Goal: Transaction & Acquisition: Purchase product/service

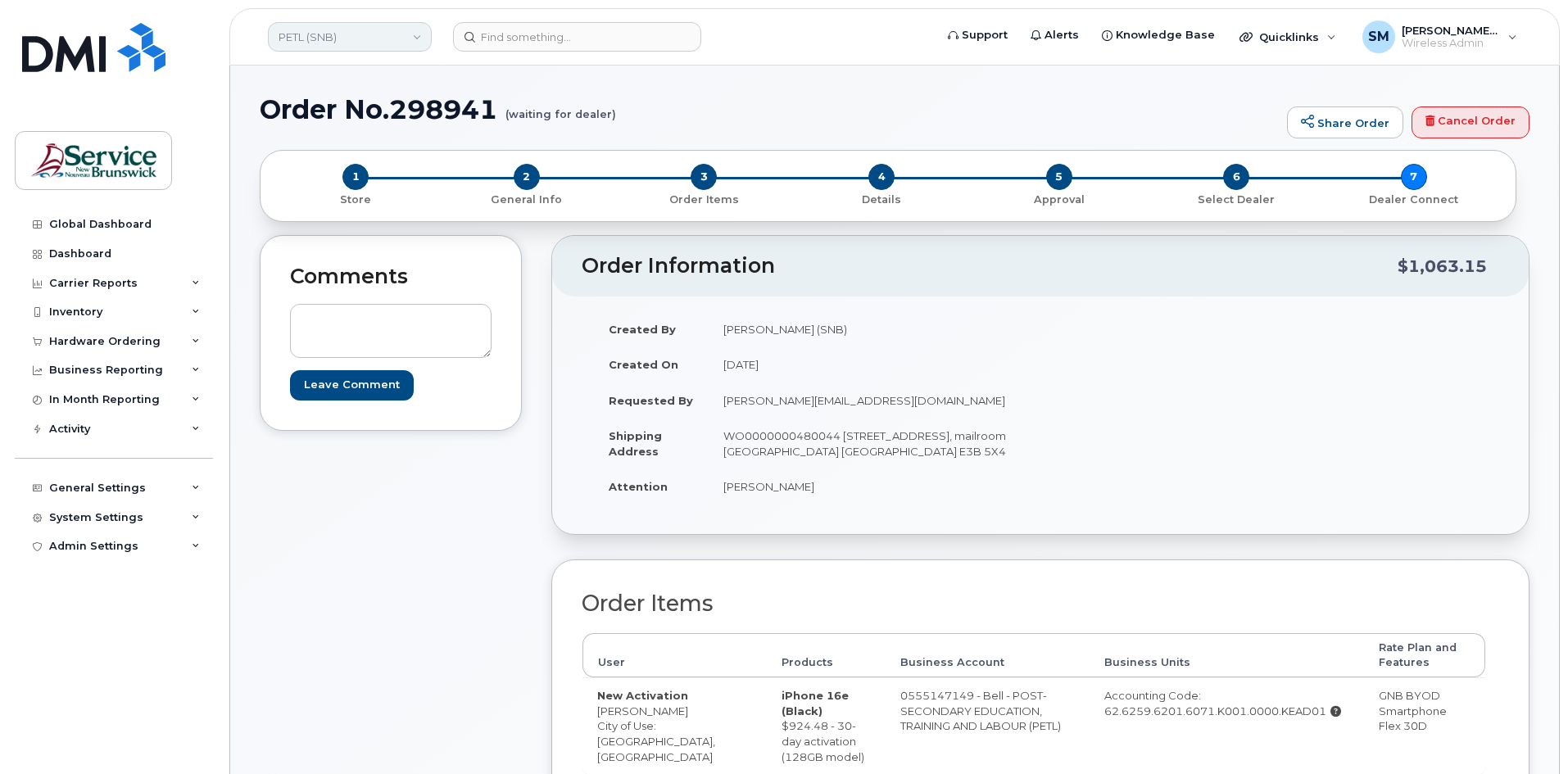
click at [321, 32] on link "PETL (SNB)" at bounding box center [350, 36] width 164 height 30
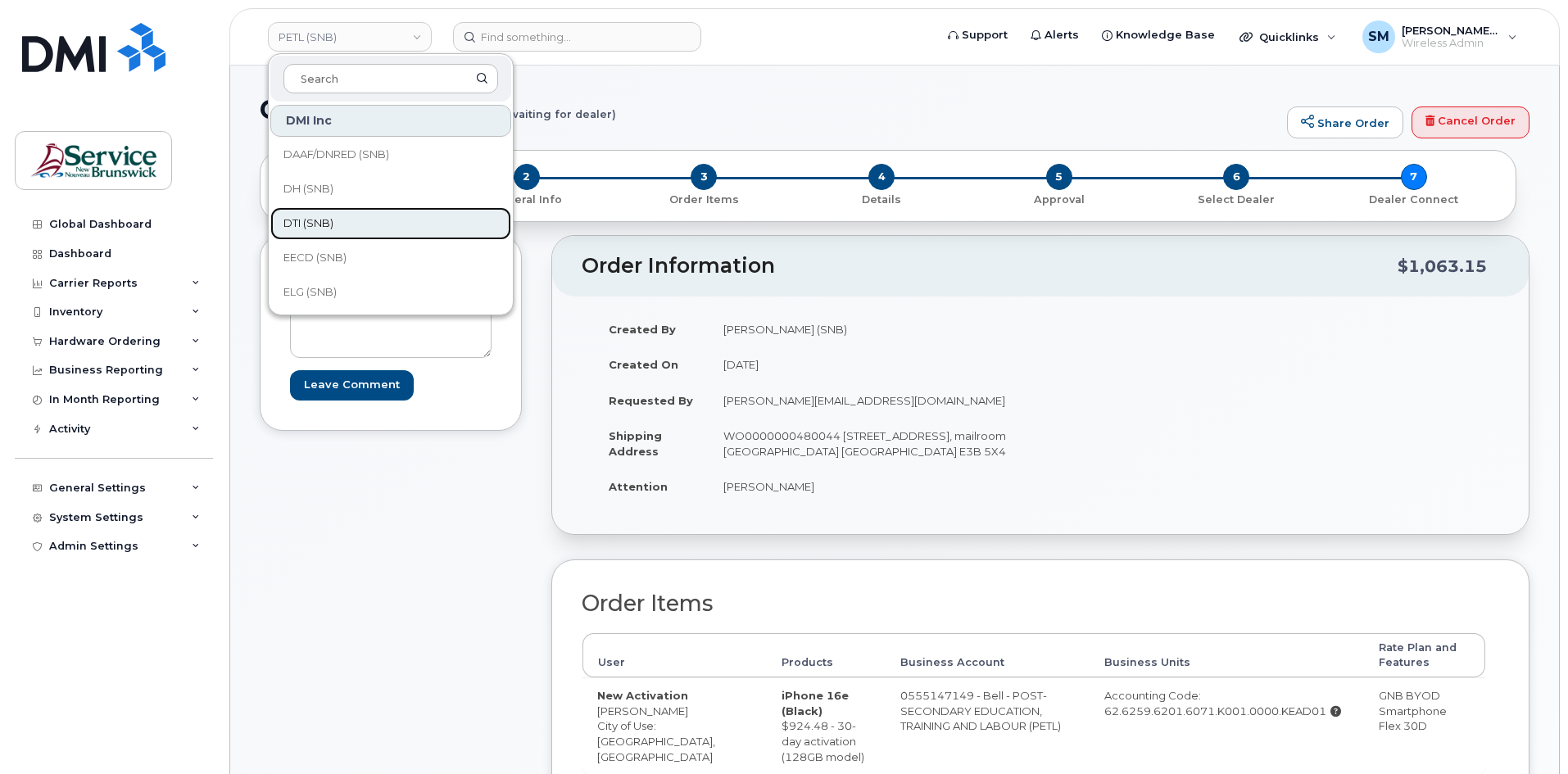
drag, startPoint x: 306, startPoint y: 218, endPoint x: 229, endPoint y: 284, distance: 101.4
click at [305, 218] on span "DTI (SNB)" at bounding box center [309, 224] width 50 height 17
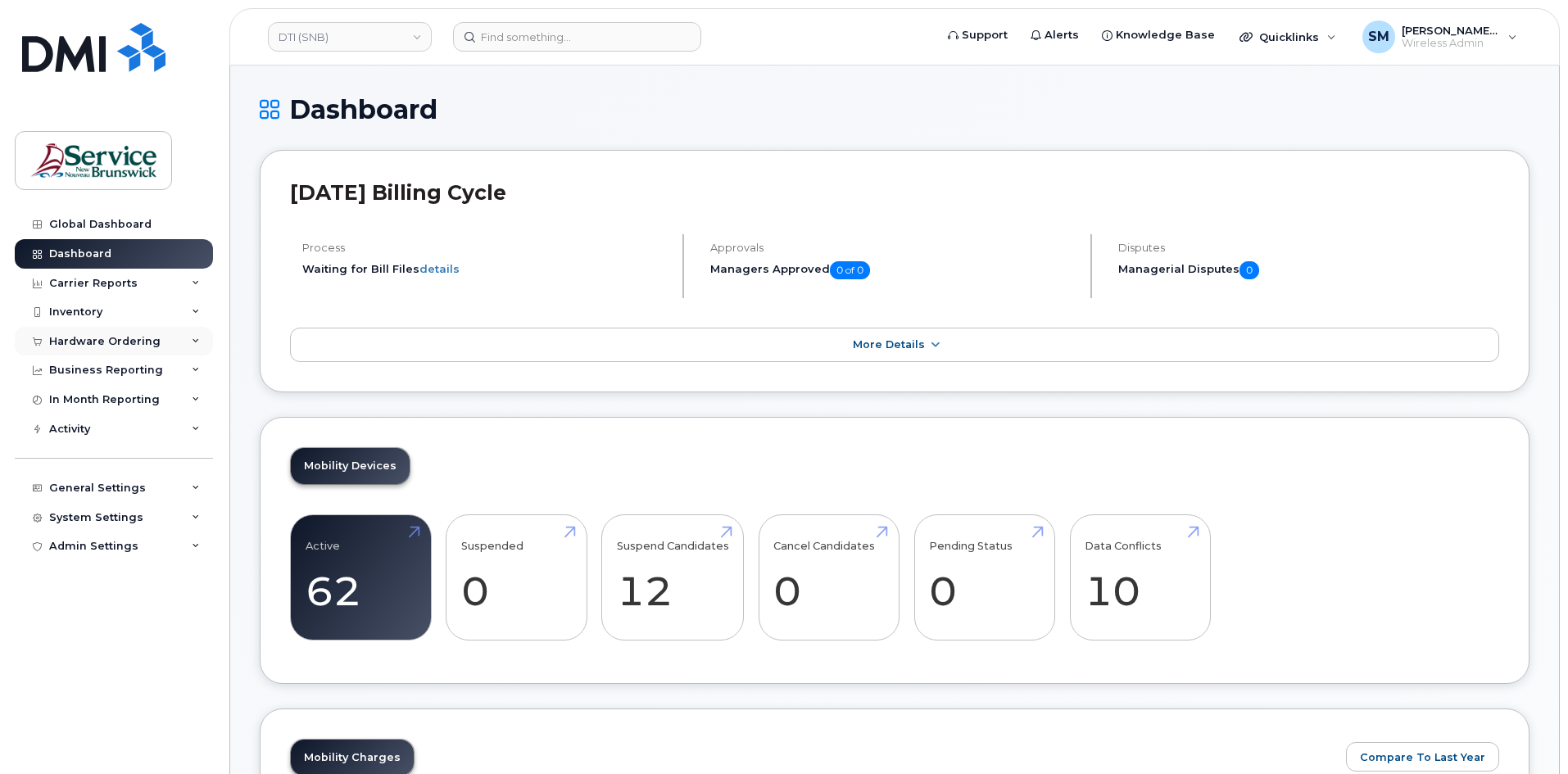
click at [123, 337] on div "Hardware Ordering" at bounding box center [105, 341] width 111 height 13
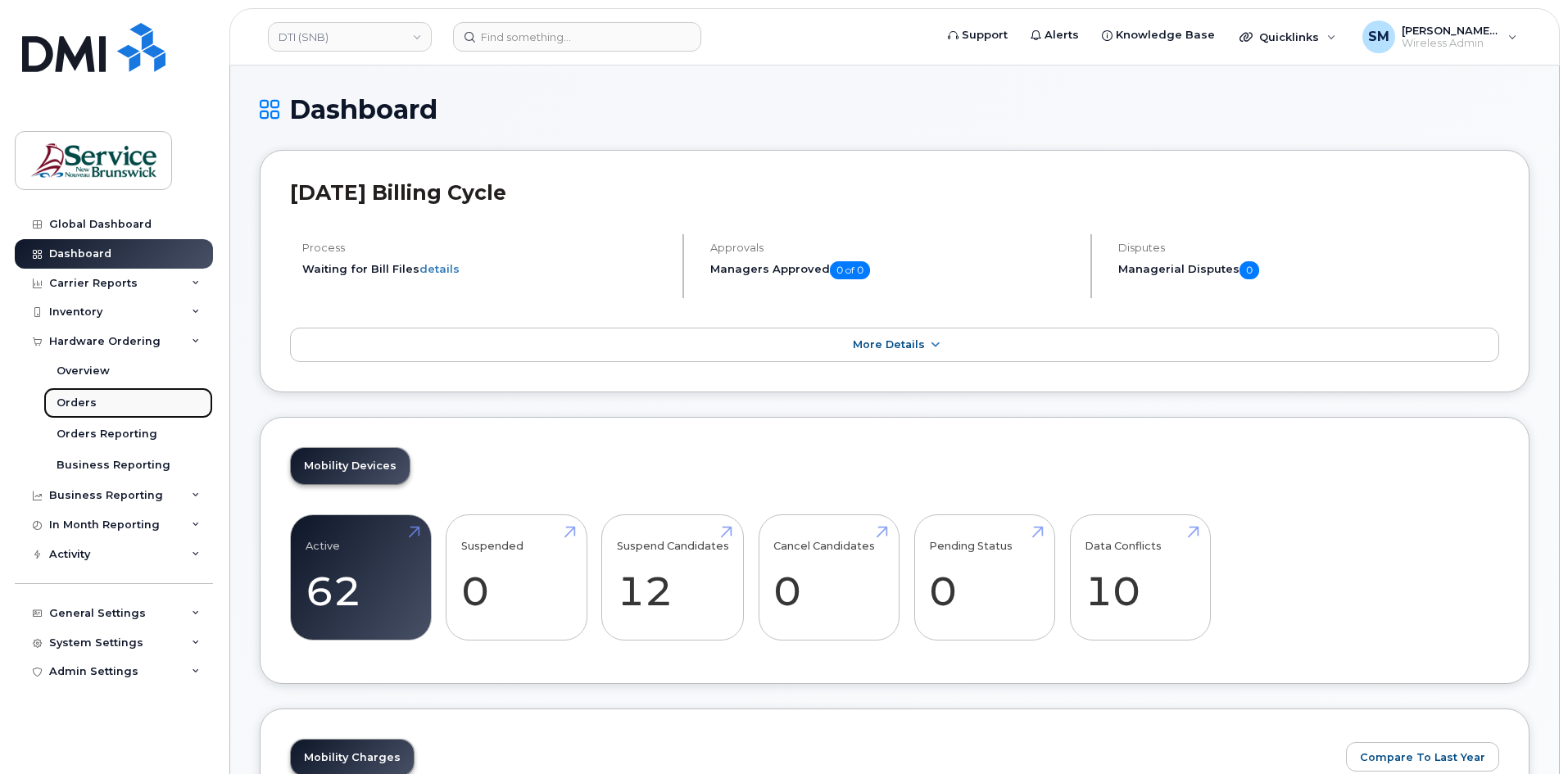
click at [116, 405] on link "Orders" at bounding box center [128, 403] width 170 height 32
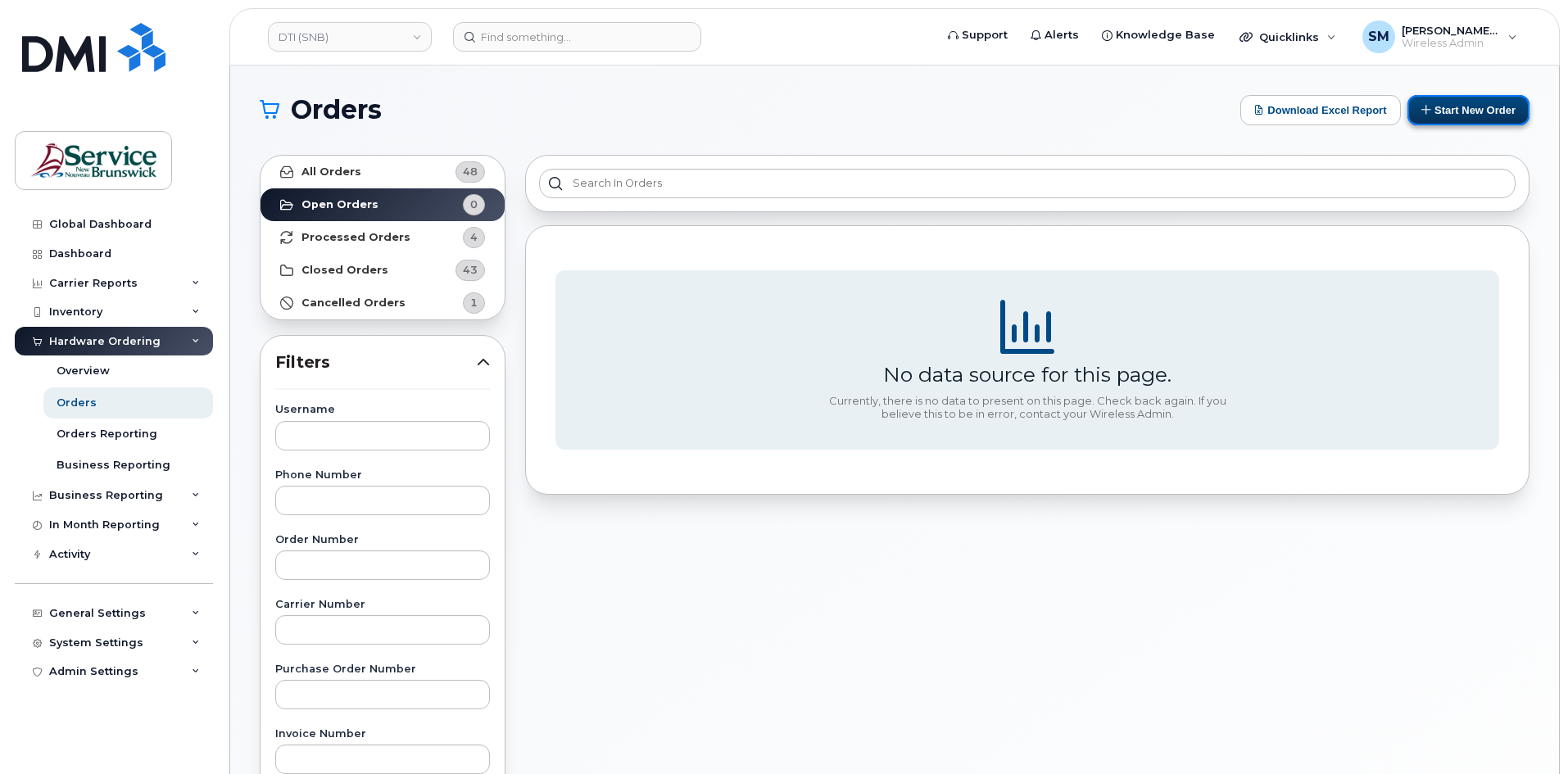
click at [1498, 109] on button "Start New Order" at bounding box center [1469, 109] width 122 height 31
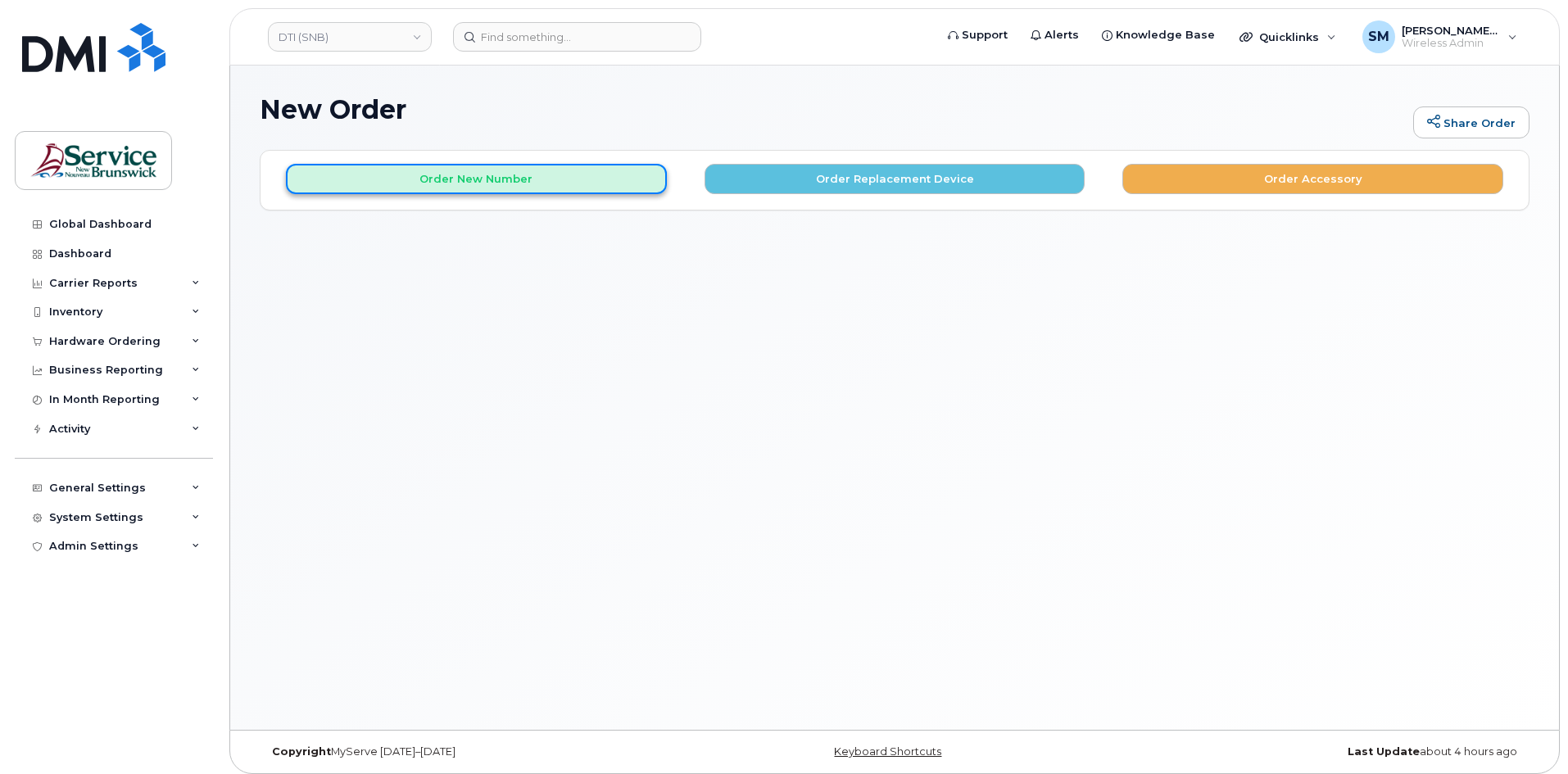
click at [518, 188] on button "Order New Number" at bounding box center [476, 178] width 381 height 31
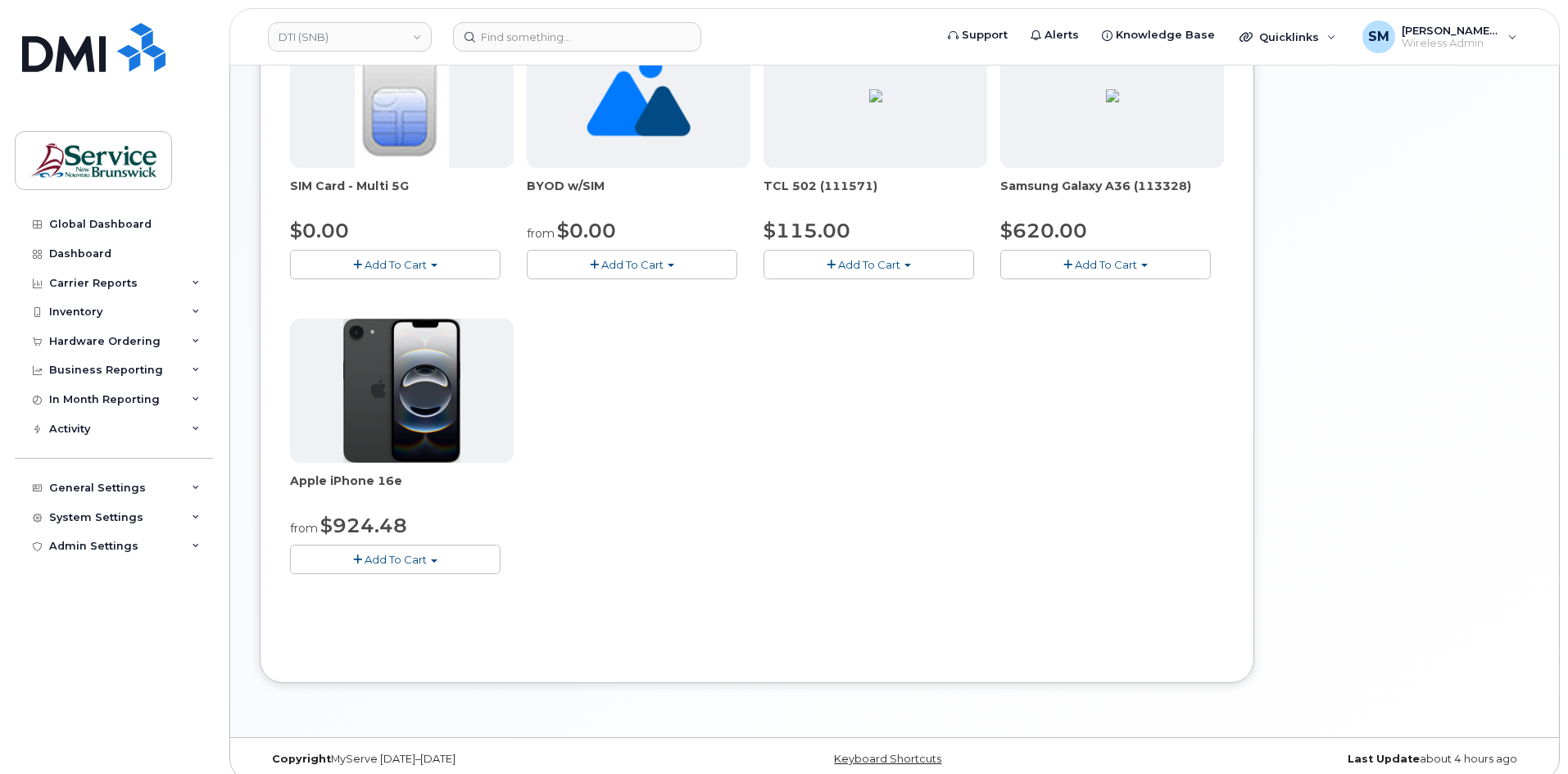
scroll to position [313, 0]
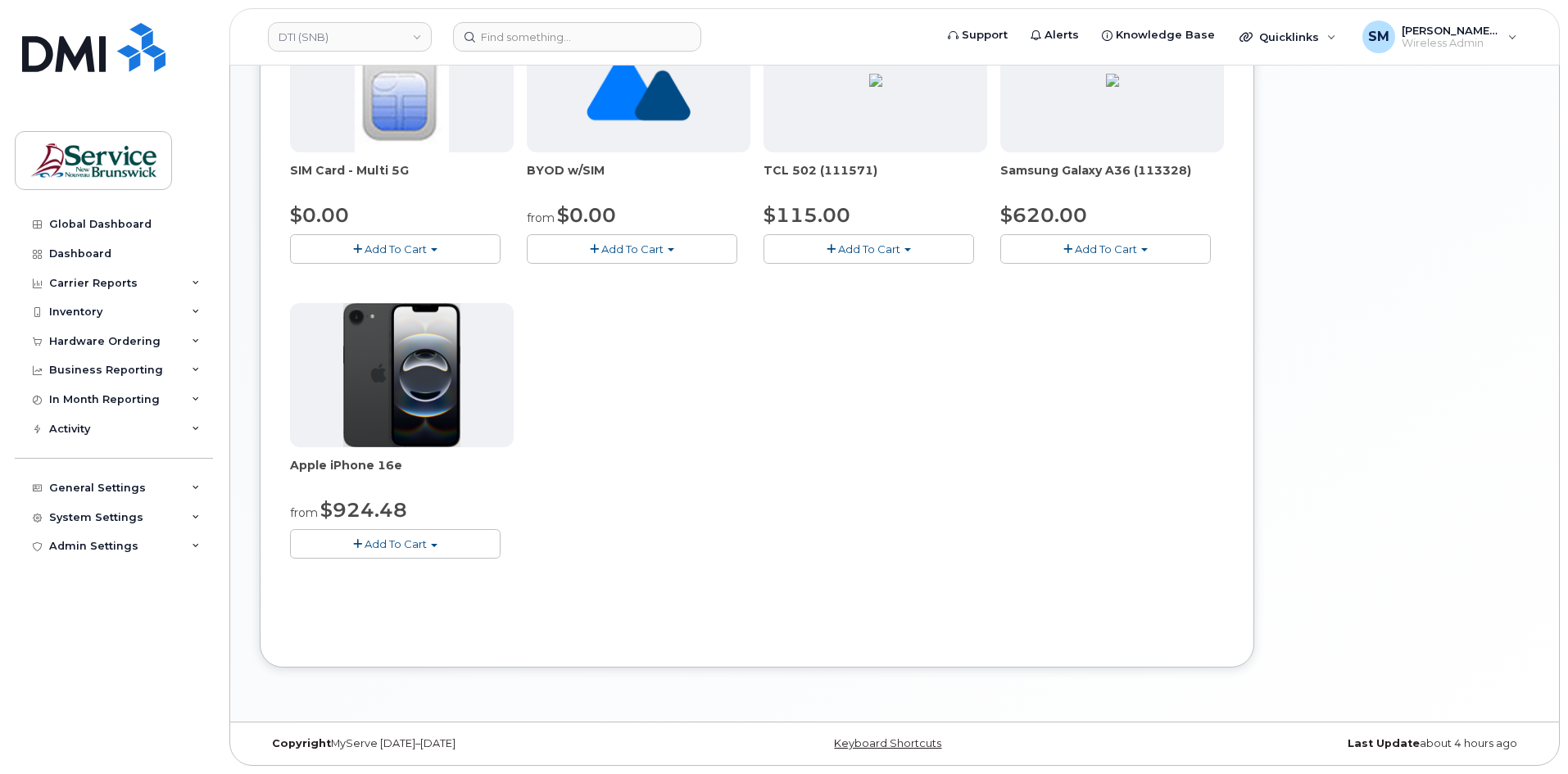
click at [427, 543] on button "Add To Cart" at bounding box center [395, 543] width 211 height 29
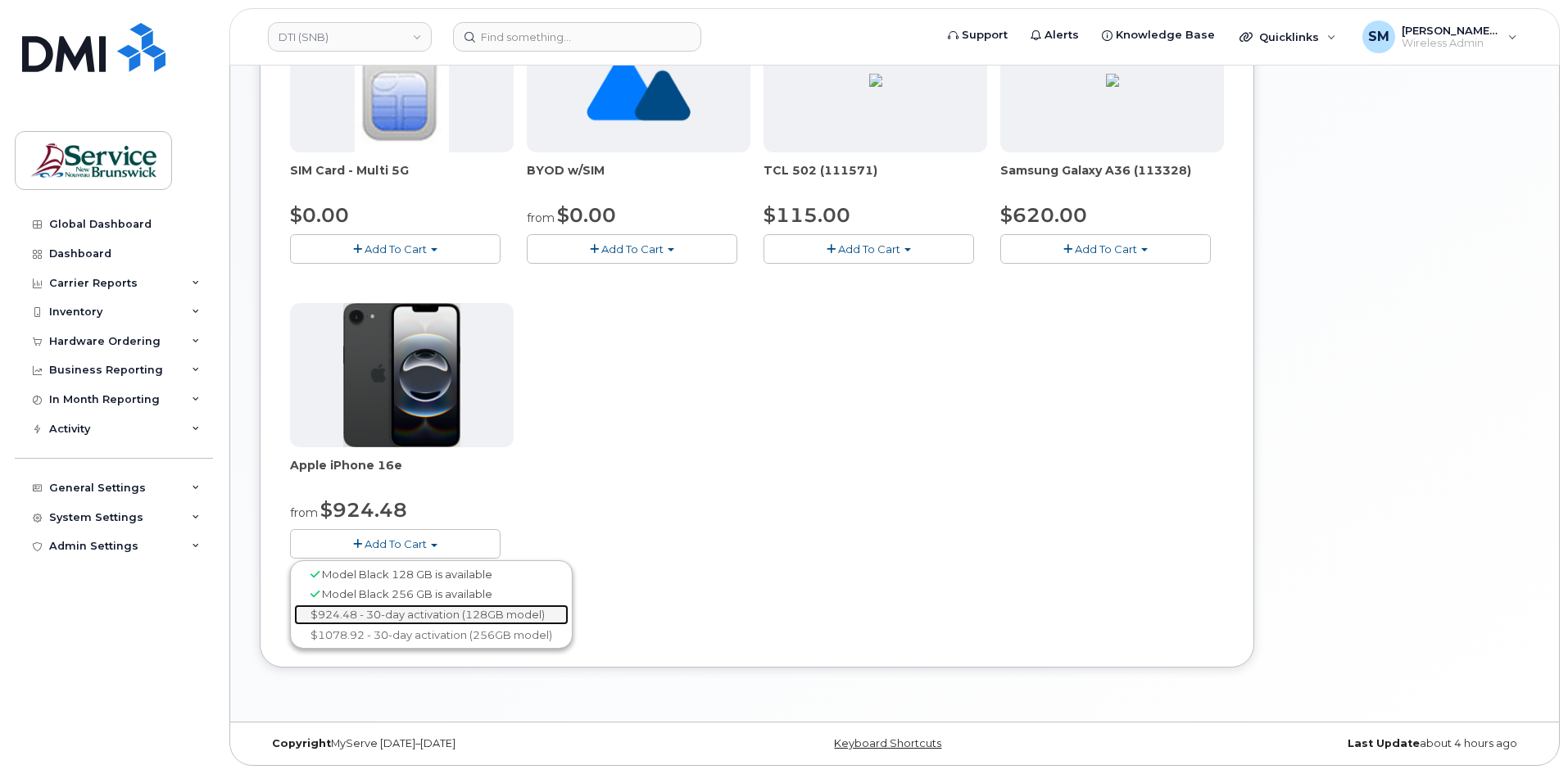
click at [403, 613] on link "$924.48 - 30-day activation (128GB model)" at bounding box center [431, 614] width 274 height 21
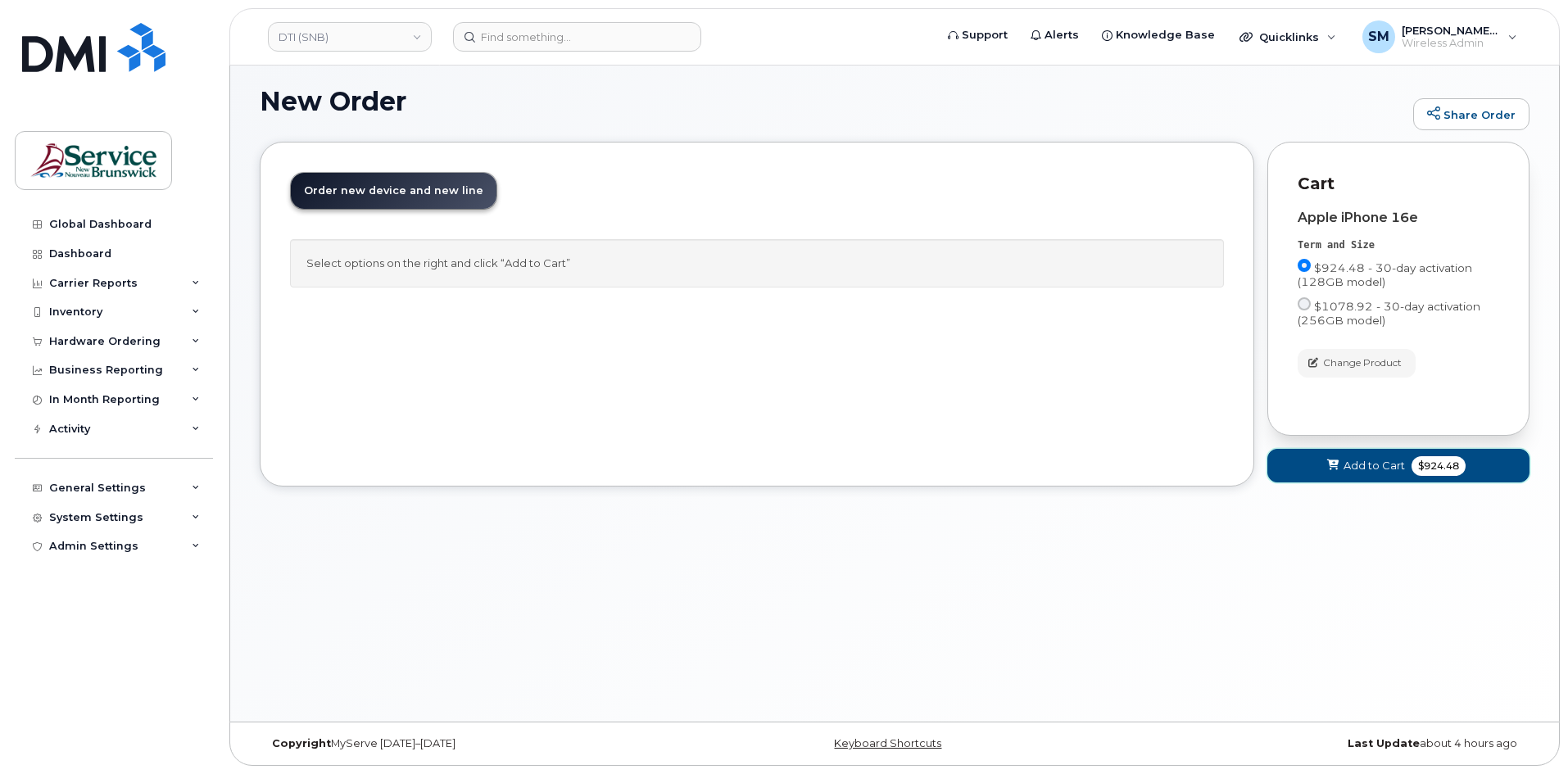
click at [1416, 468] on span "$924.48" at bounding box center [1439, 466] width 54 height 20
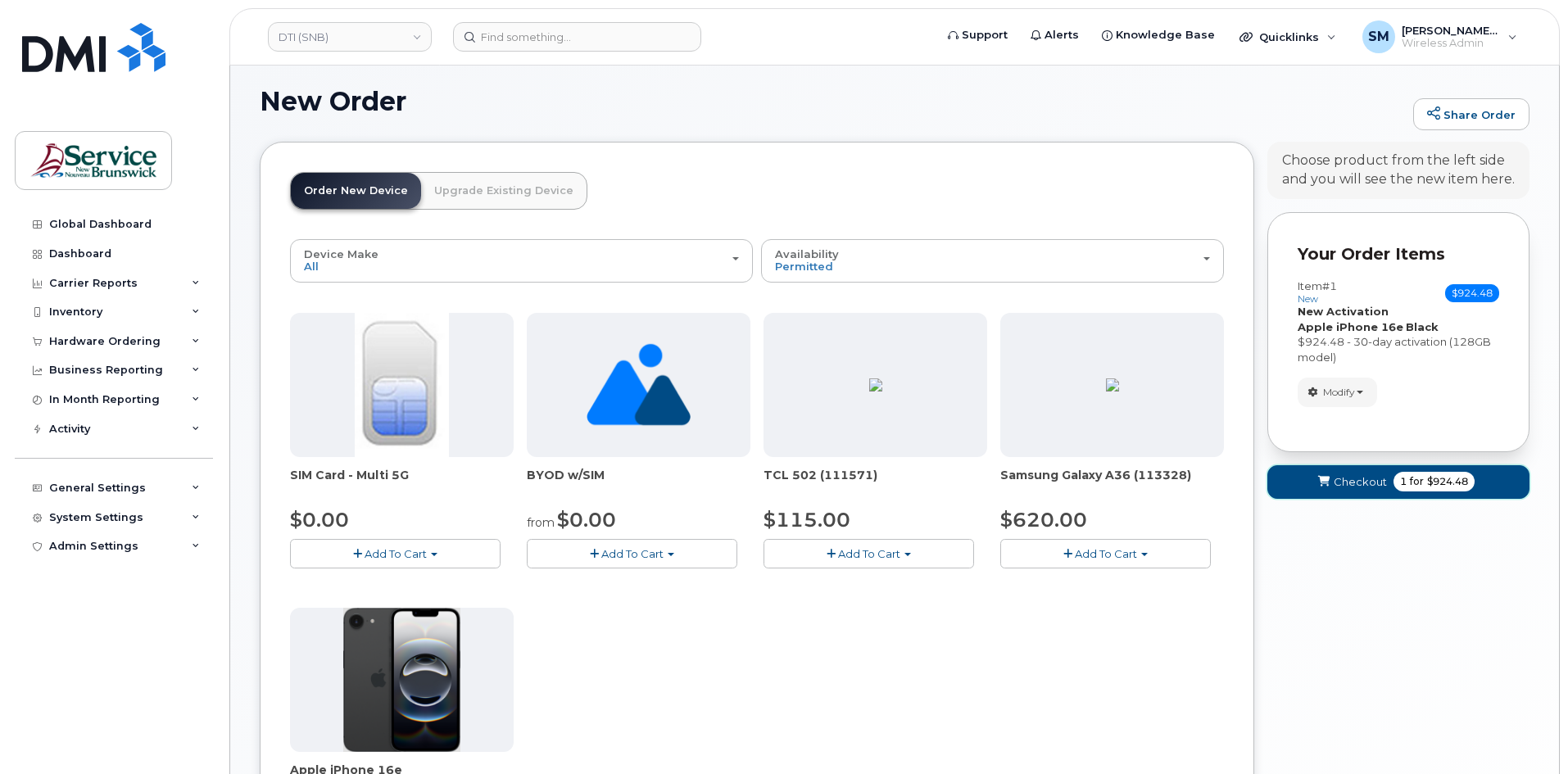
click at [1346, 474] on span "Checkout" at bounding box center [1361, 482] width 53 height 16
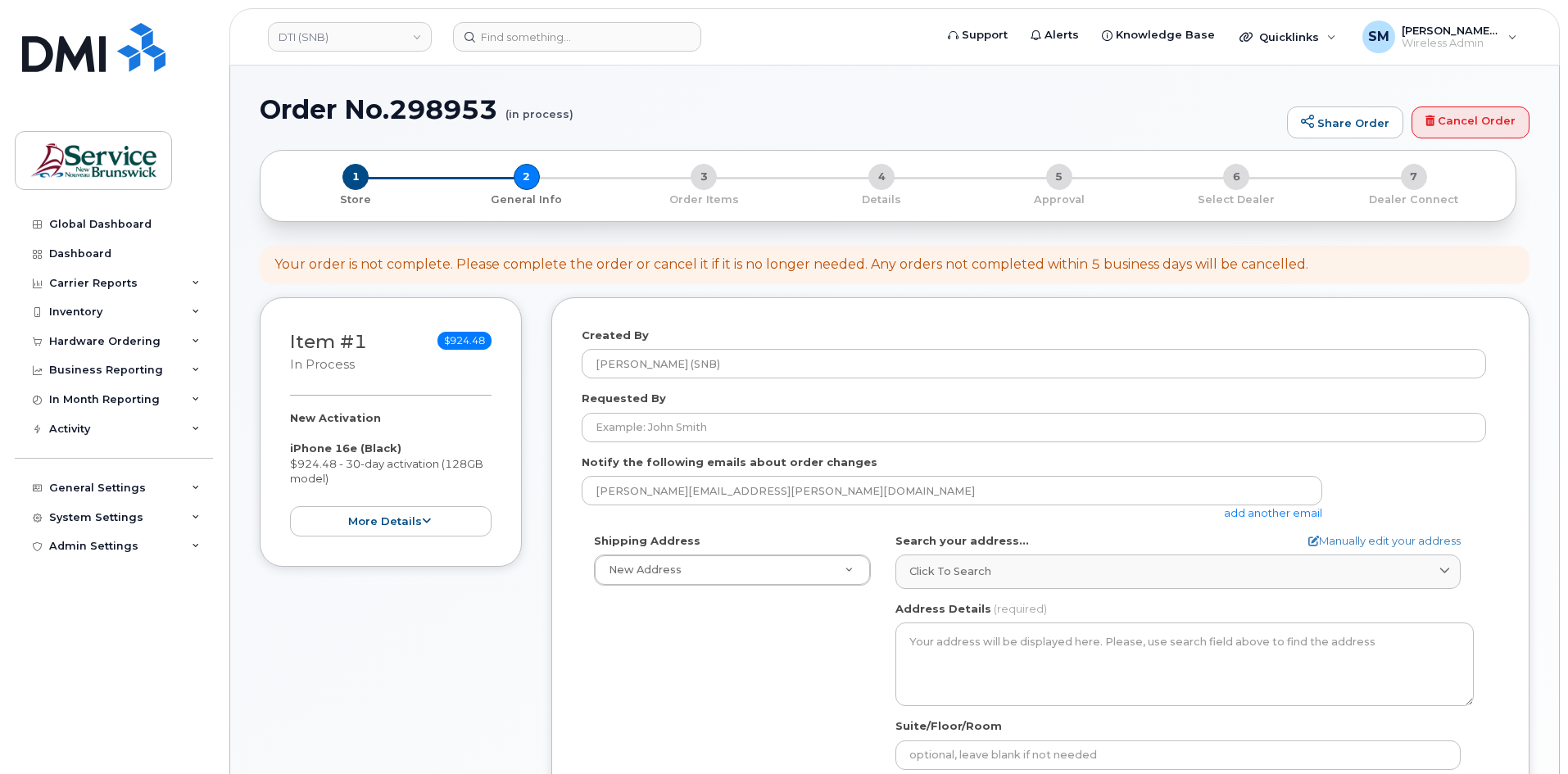
select select
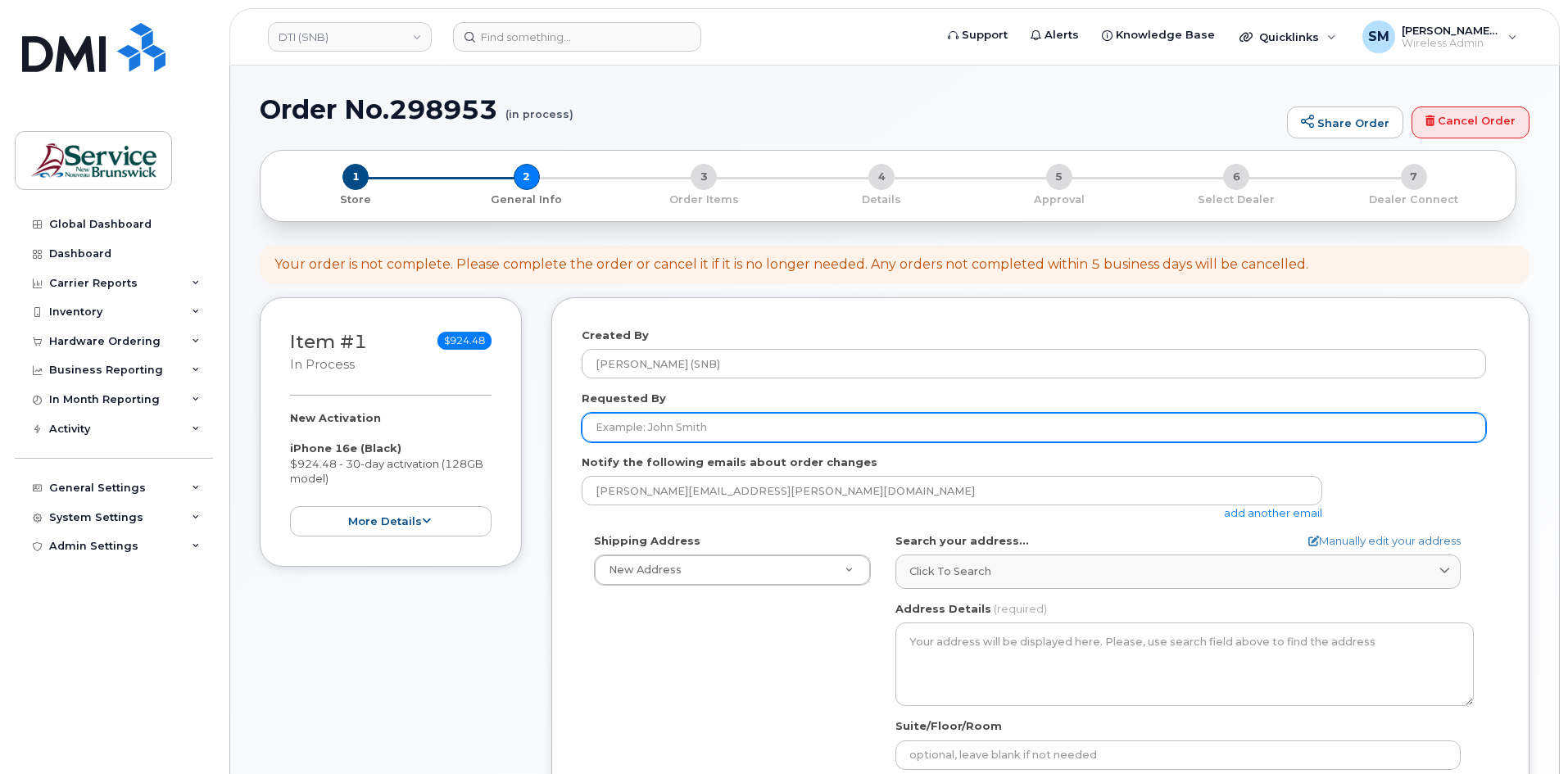
click at [608, 425] on input "Requested By" at bounding box center [1033, 428] width 904 height 30
paste input "Jessica.Macintosh@gnb.ca"
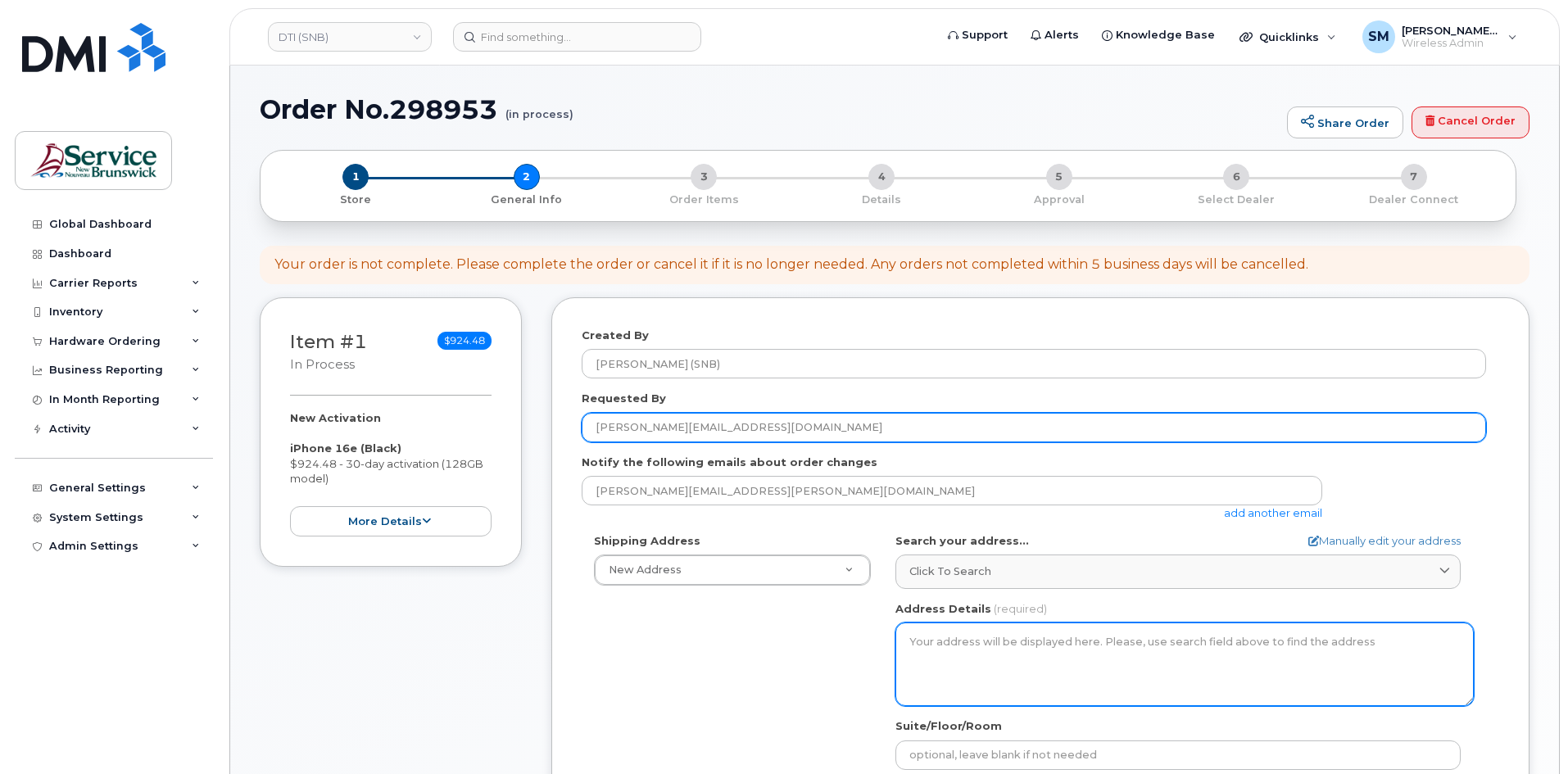
type input "Jessica.Macintosh@gnb.ca"
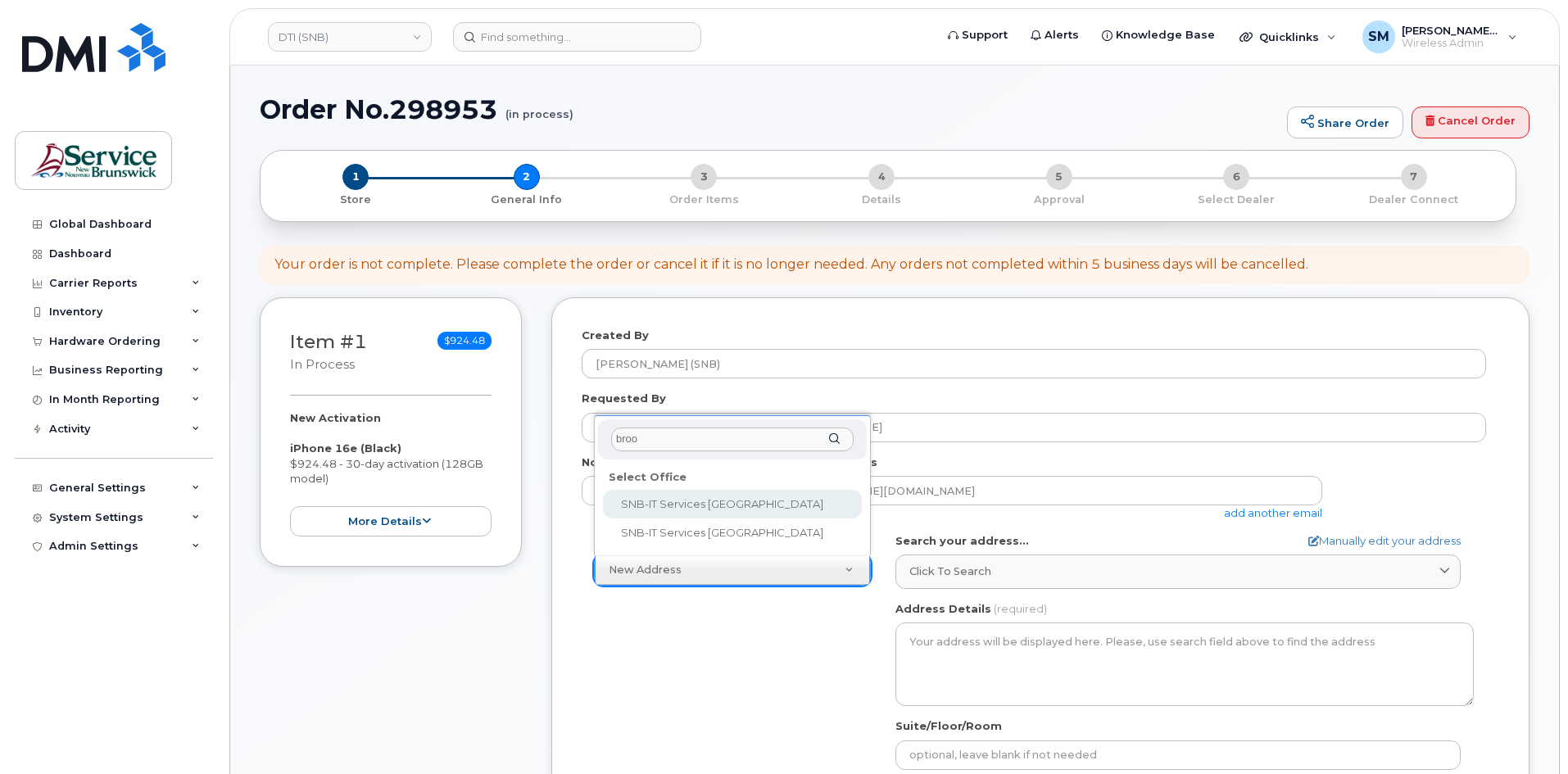
type input "brook"
select select
type textarea "30-435 Brookside Dr Fredericton New Brunswick E3A 8V4"
type input "Devan Renwick"
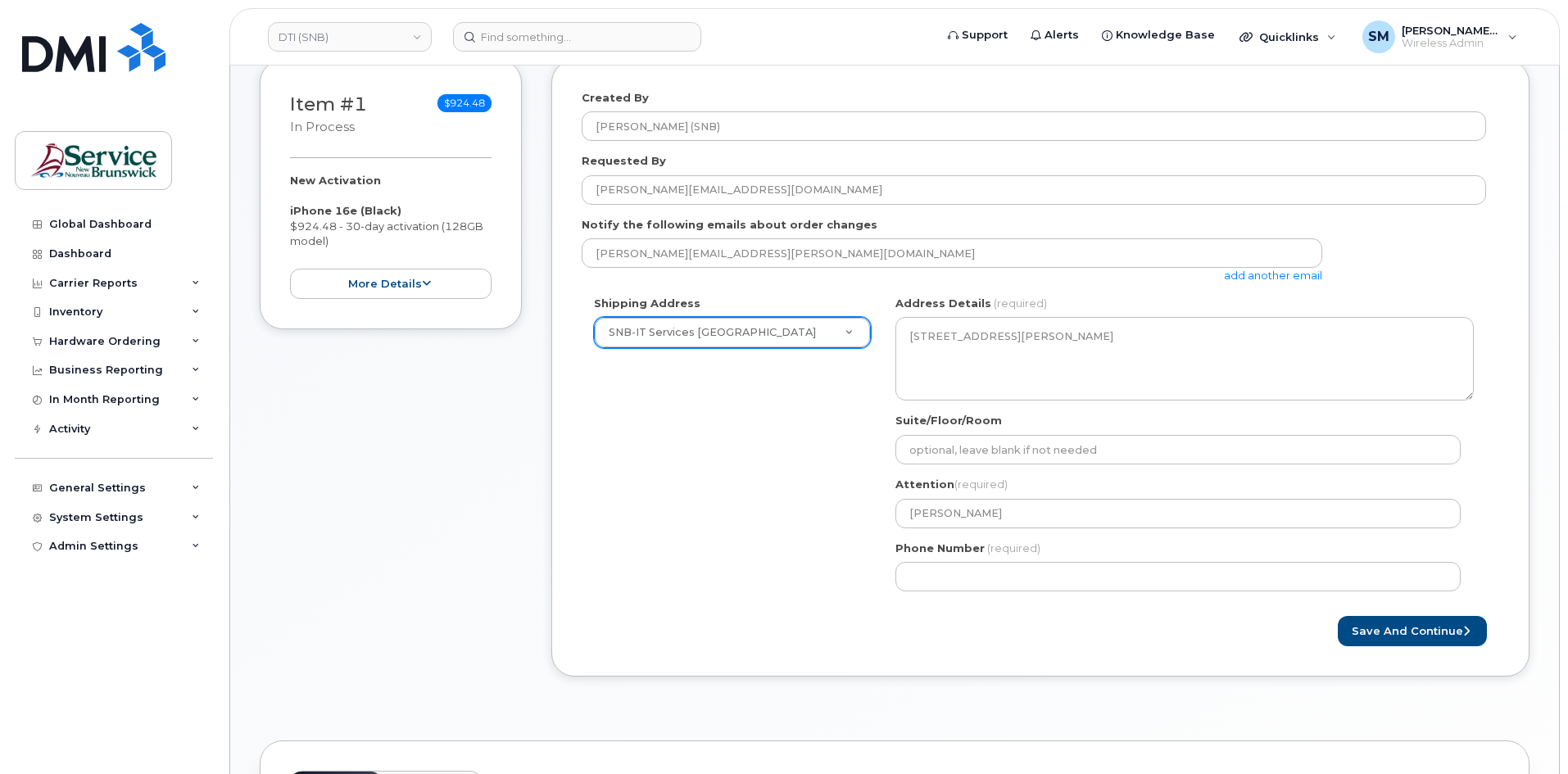
scroll to position [246, 0]
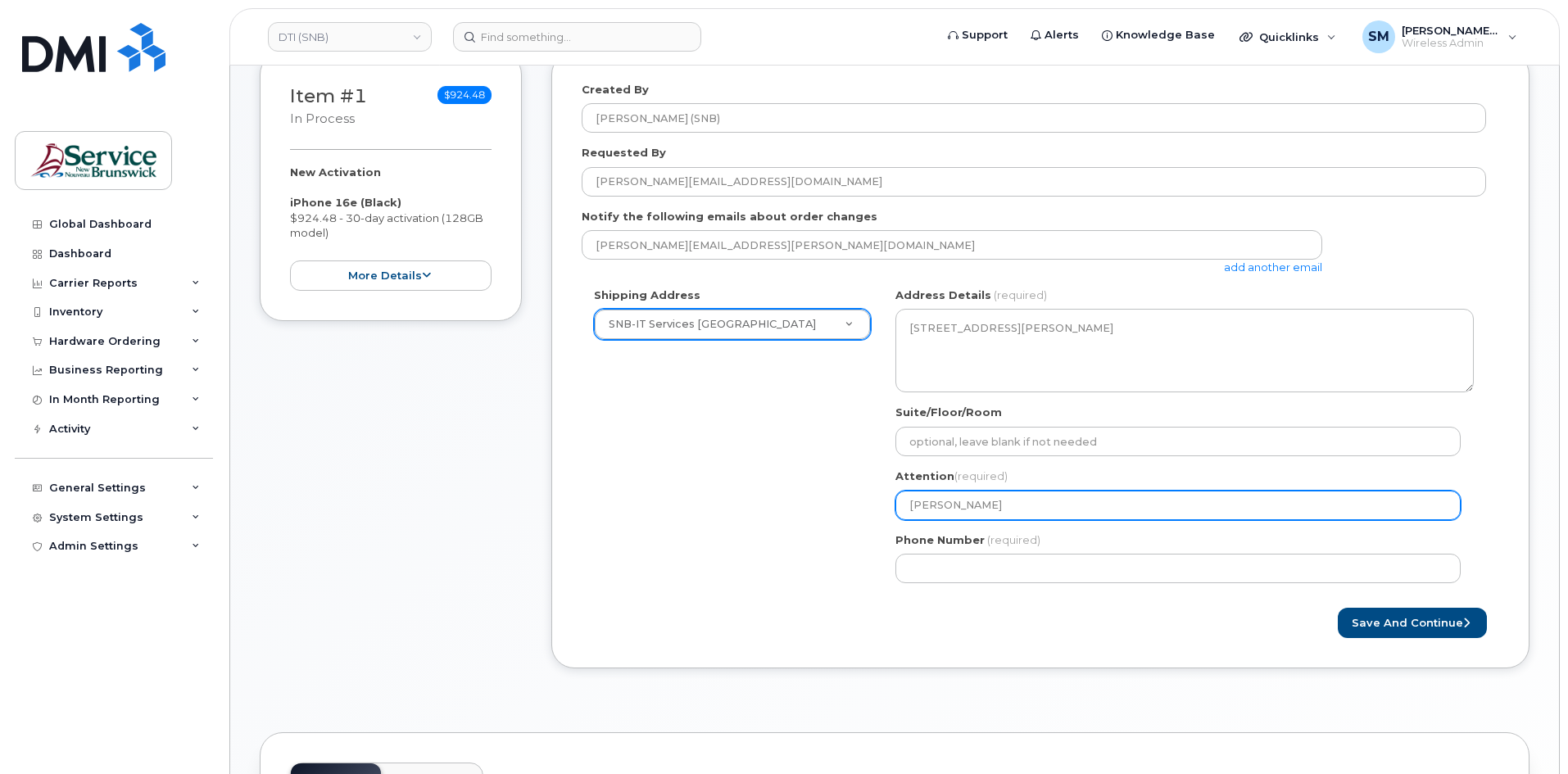
drag, startPoint x: 1033, startPoint y: 509, endPoint x: 808, endPoint y: 514, distance: 225.1
click at [808, 514] on div "Shipping Address SNB-IT Services Brookside Place New Address ASD-E Main Office …" at bounding box center [1033, 442] width 904 height 308
paste input "/ Kortney LeGresley"
select select
type input "[PERSON_NAME] / [PERSON_NAME]"
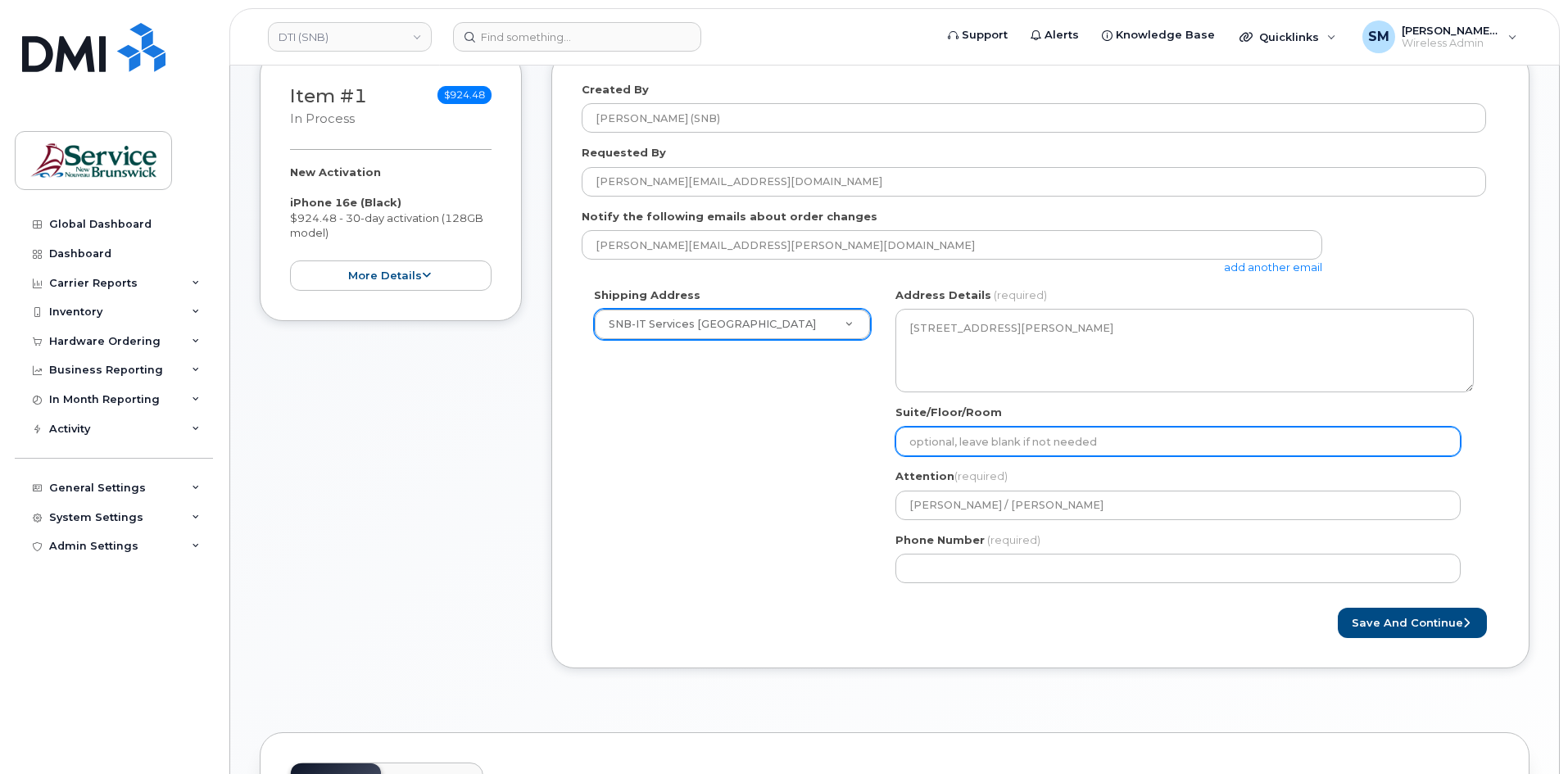
click at [921, 428] on input "Suite/Floor/Room" at bounding box center [1177, 442] width 565 height 30
paste input "WO0000000481638"
select select
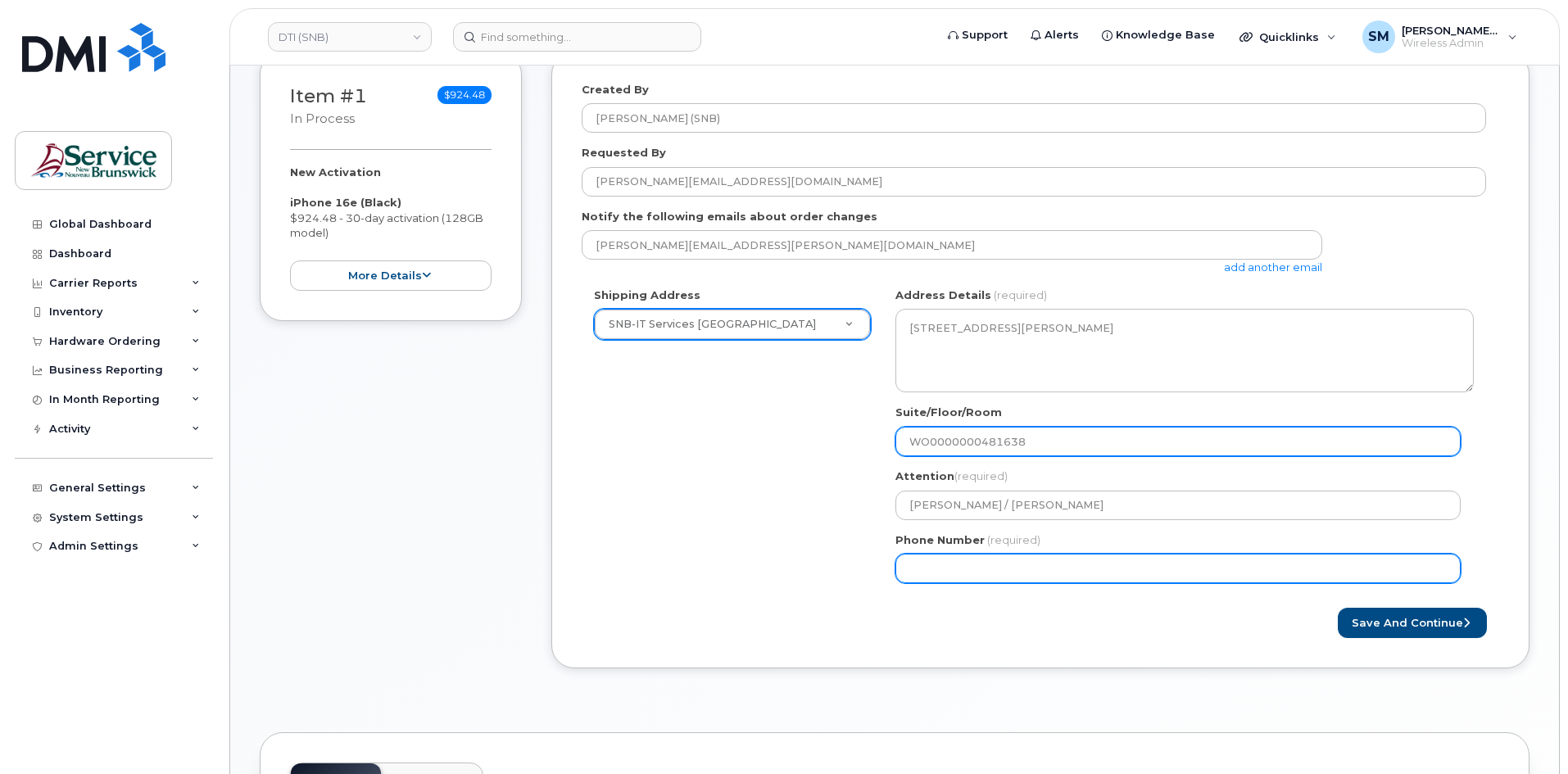
type input "WO0000000481638"
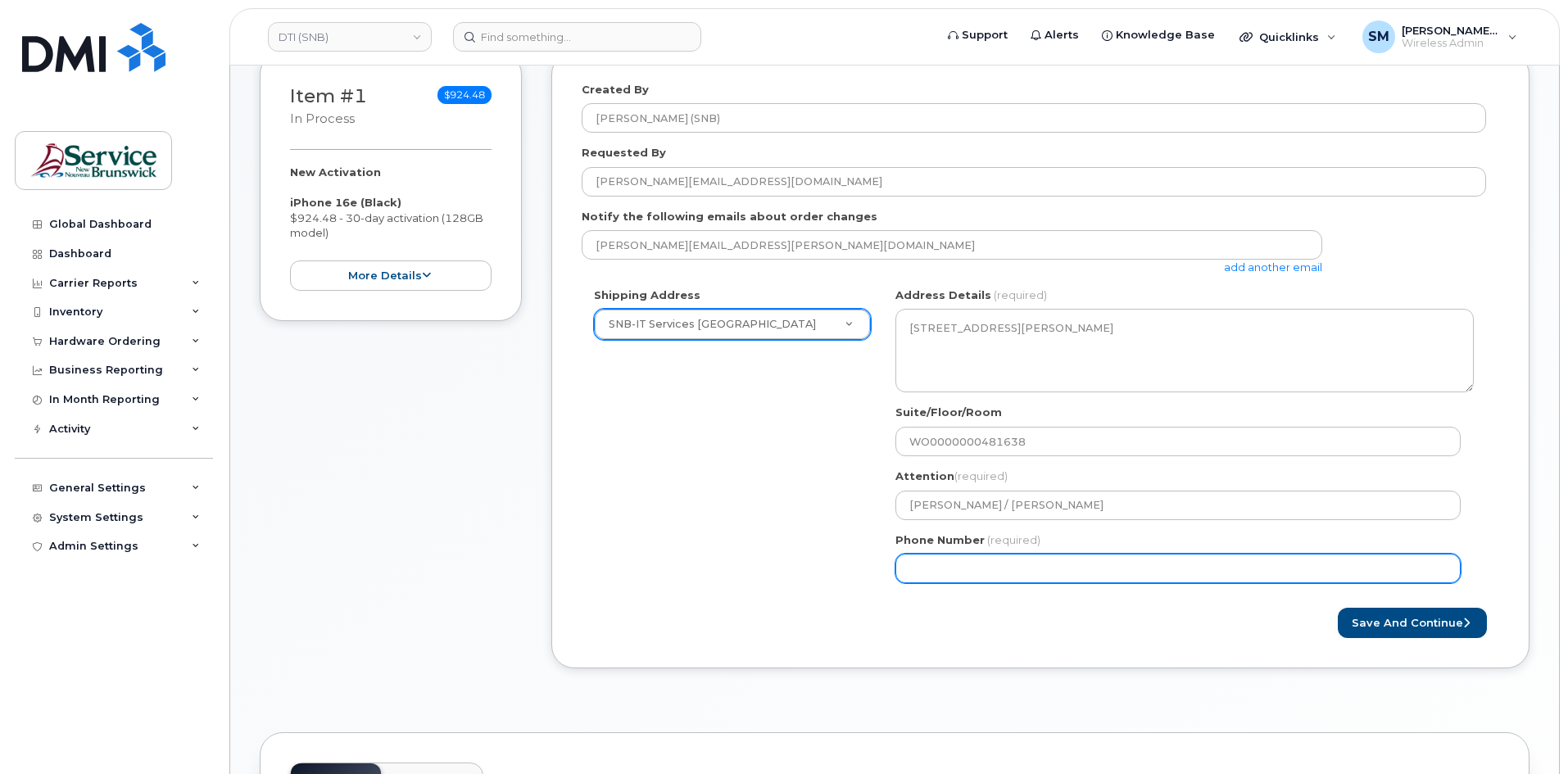
click at [928, 572] on input "Phone Number" at bounding box center [1177, 569] width 565 height 30
select select
type input "506639633"
select select
type input "5066396338"
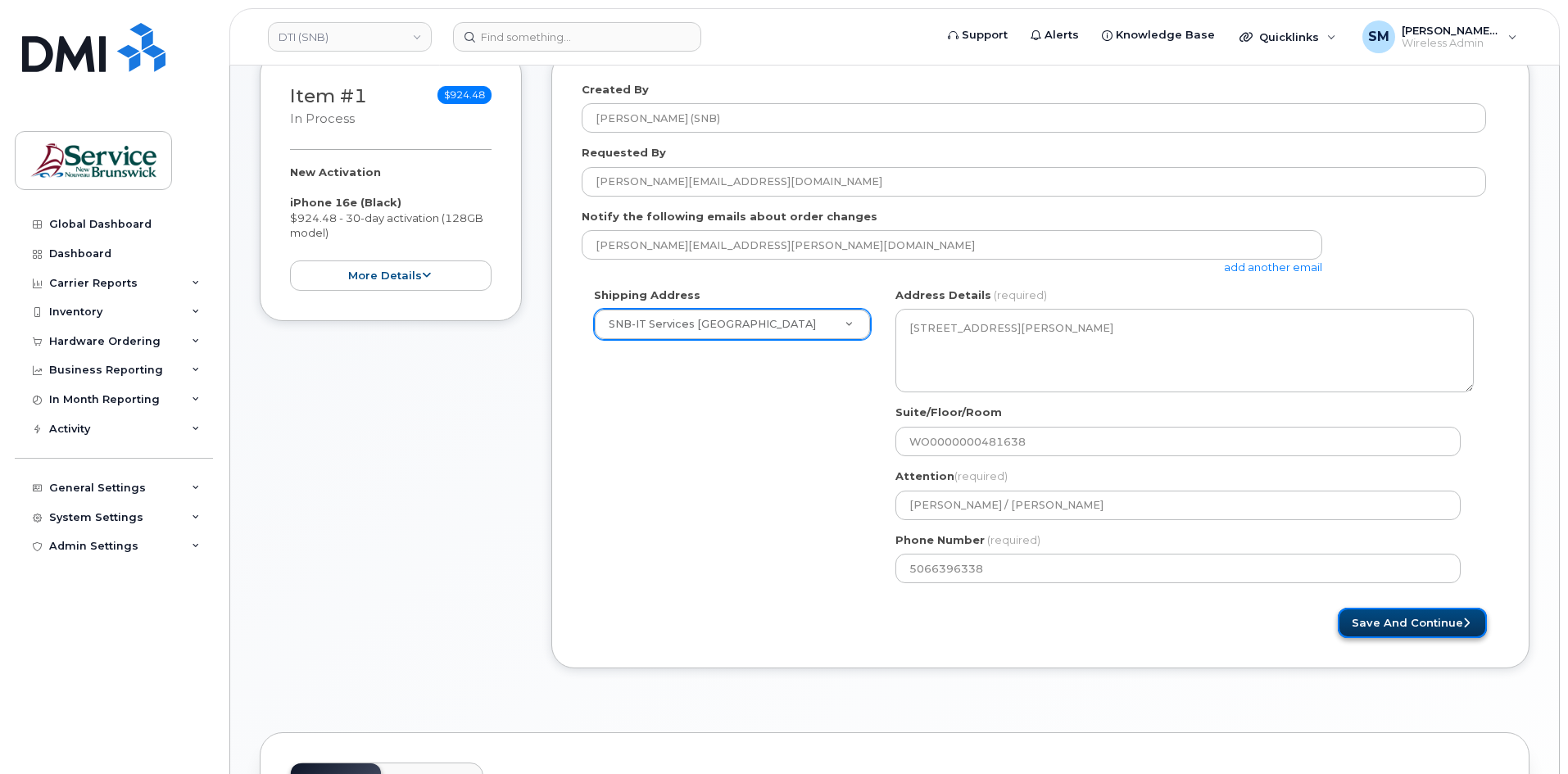
click at [1422, 626] on button "Save and Continue" at bounding box center [1412, 623] width 149 height 31
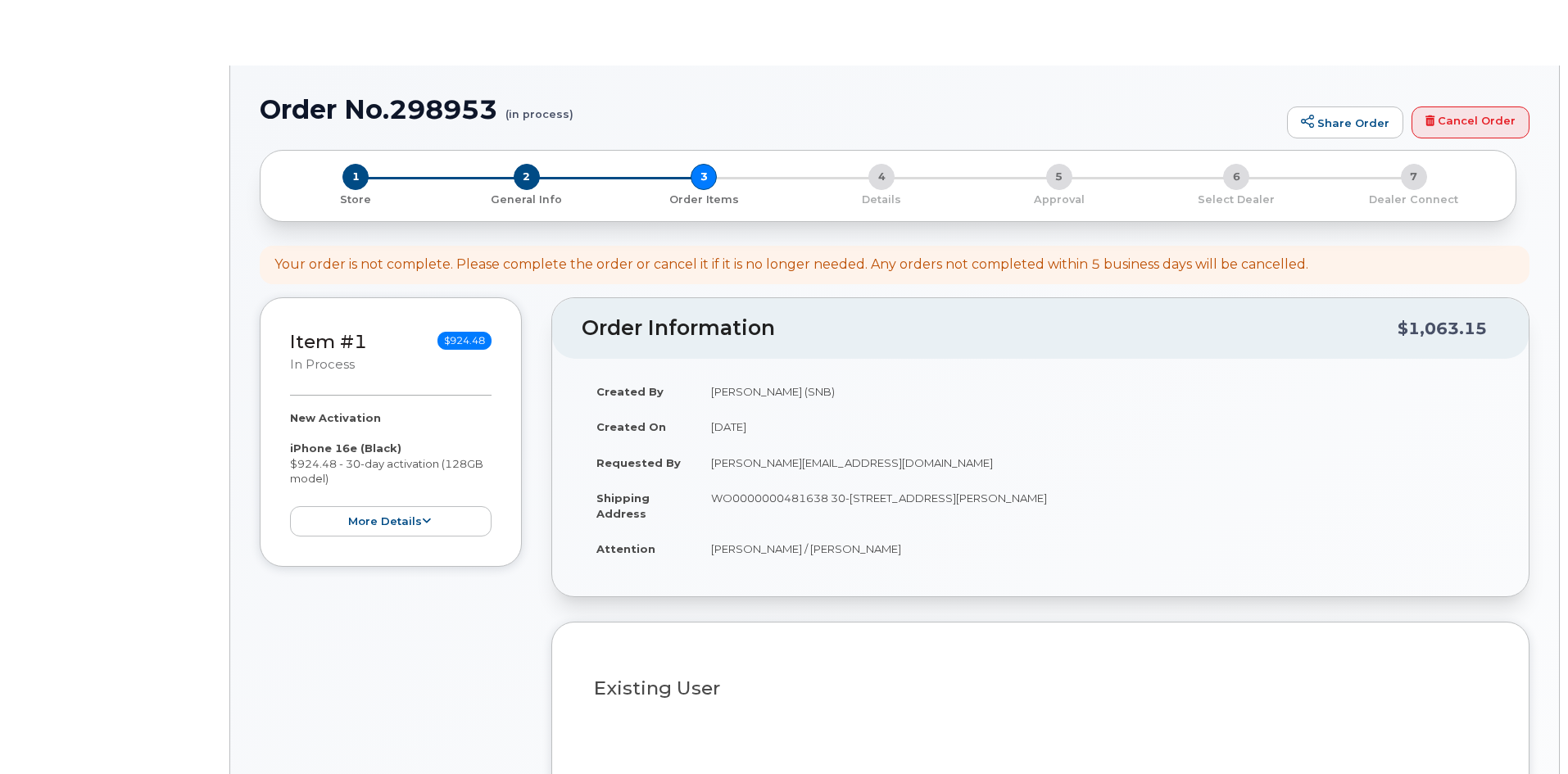
select select
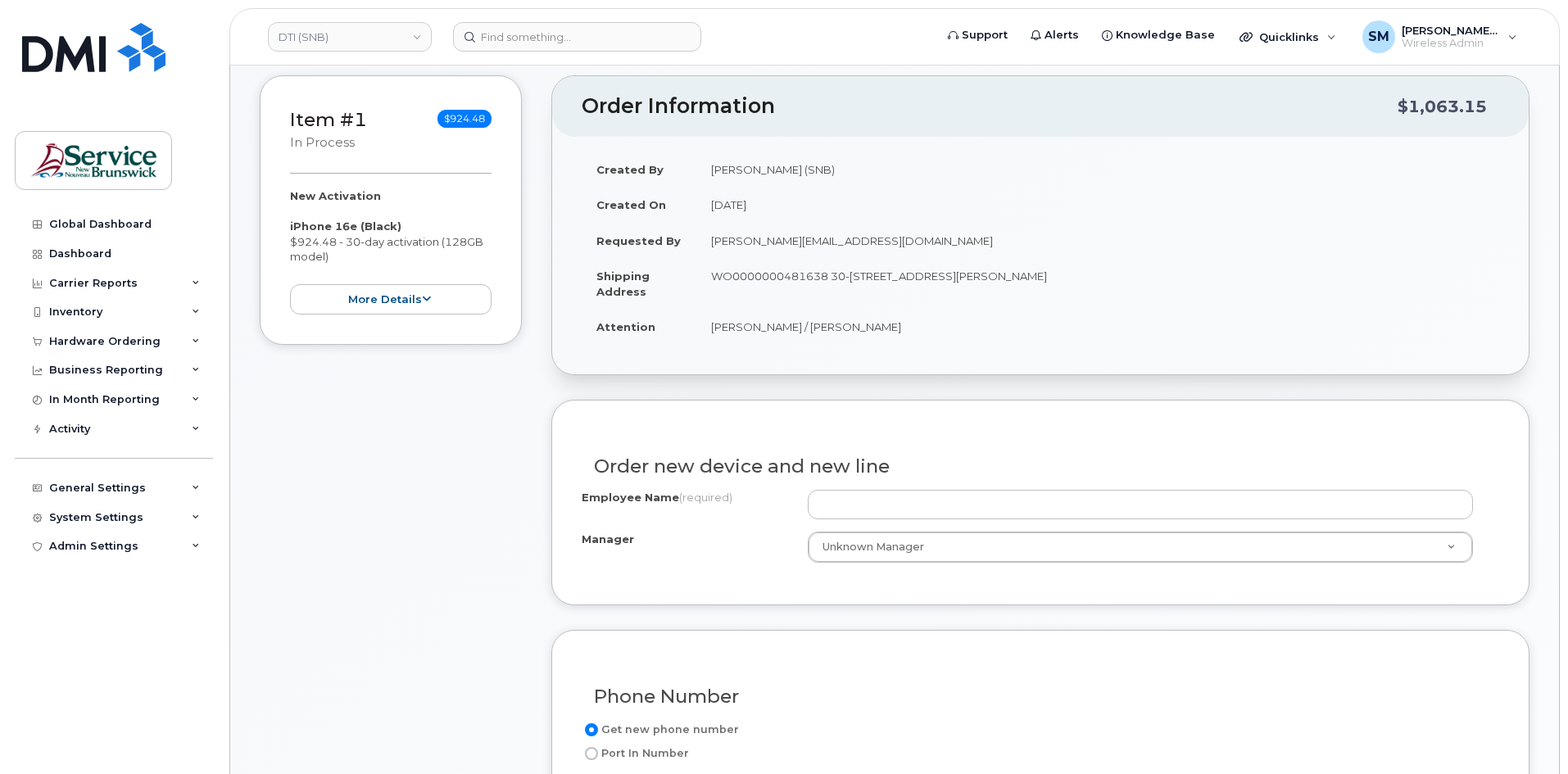
scroll to position [246, 0]
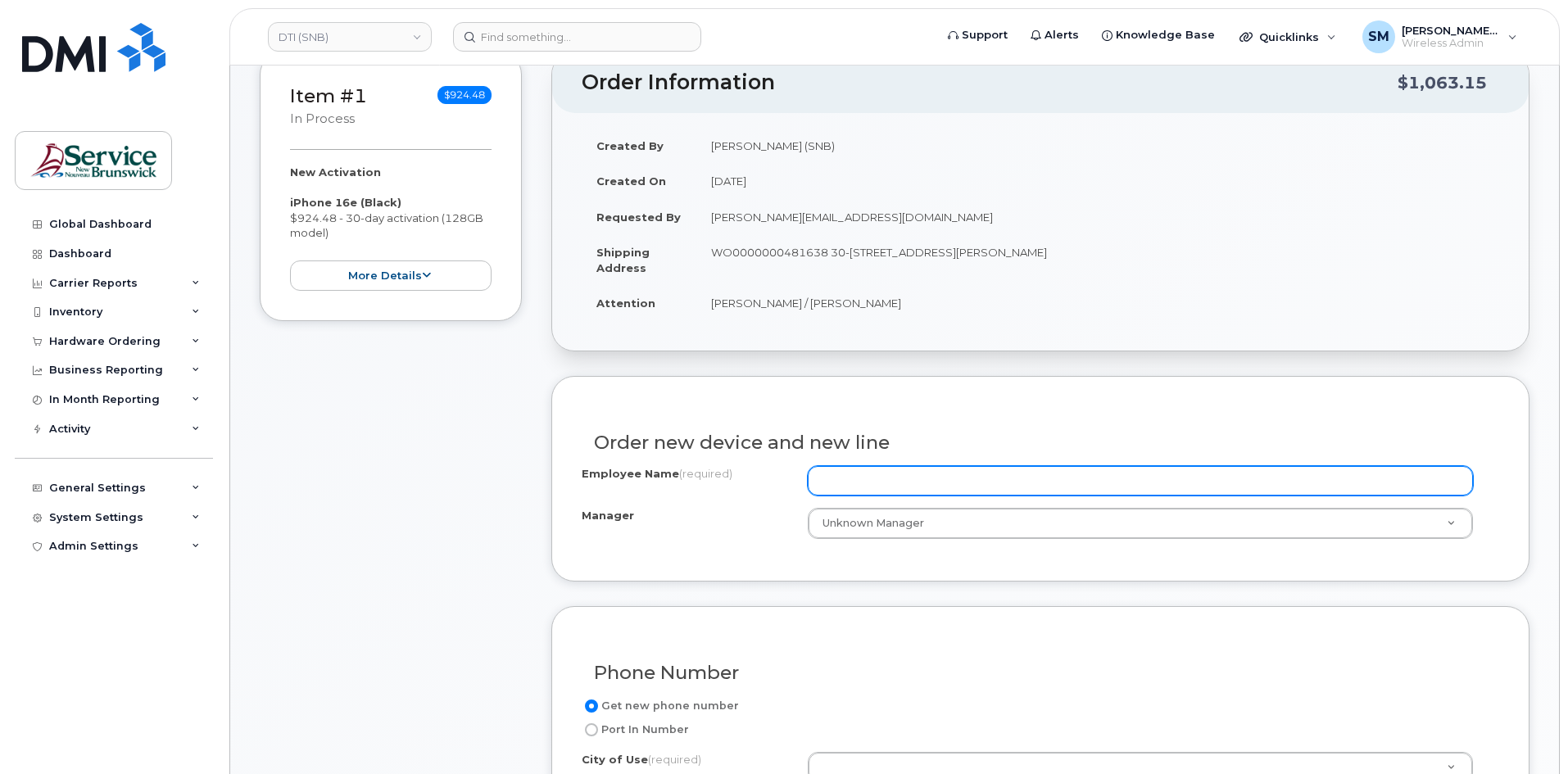
click at [1006, 487] on input "Employee Name (required)" at bounding box center [1140, 481] width 666 height 30
paste input "[PERSON_NAME]"
type input "[PERSON_NAME]"
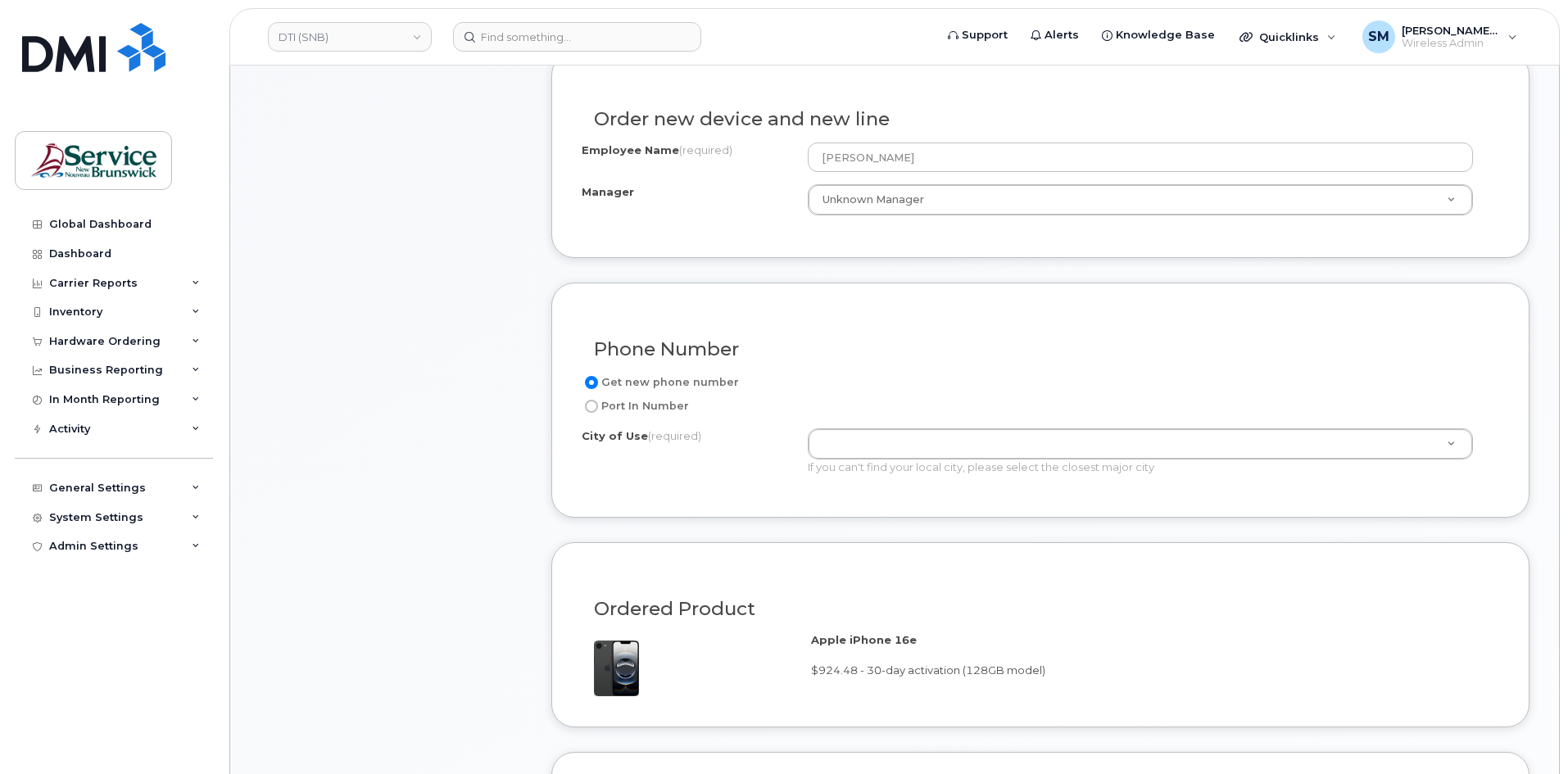
scroll to position [574, 0]
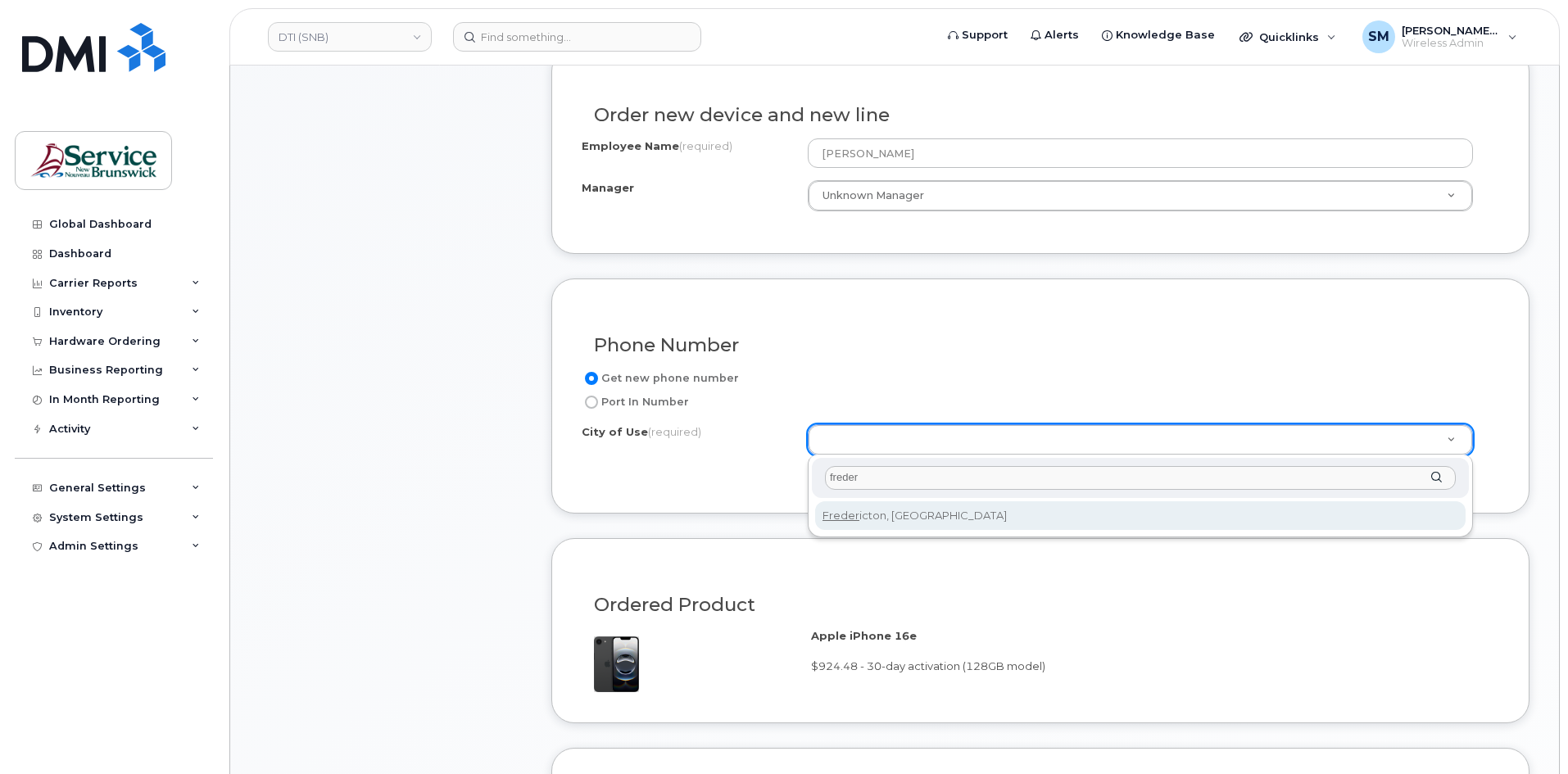
type input "freder"
type input "1578"
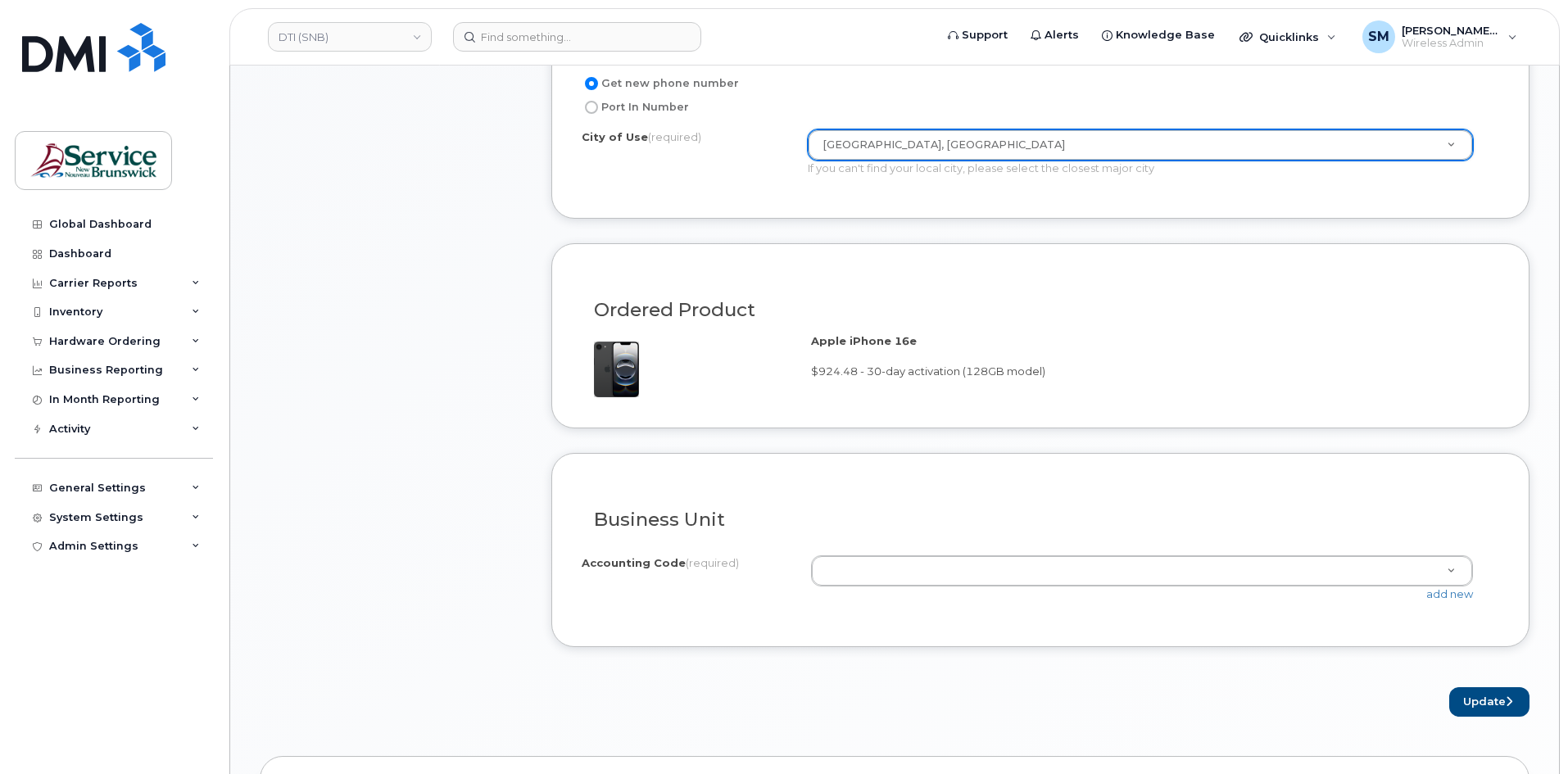
scroll to position [901, 0]
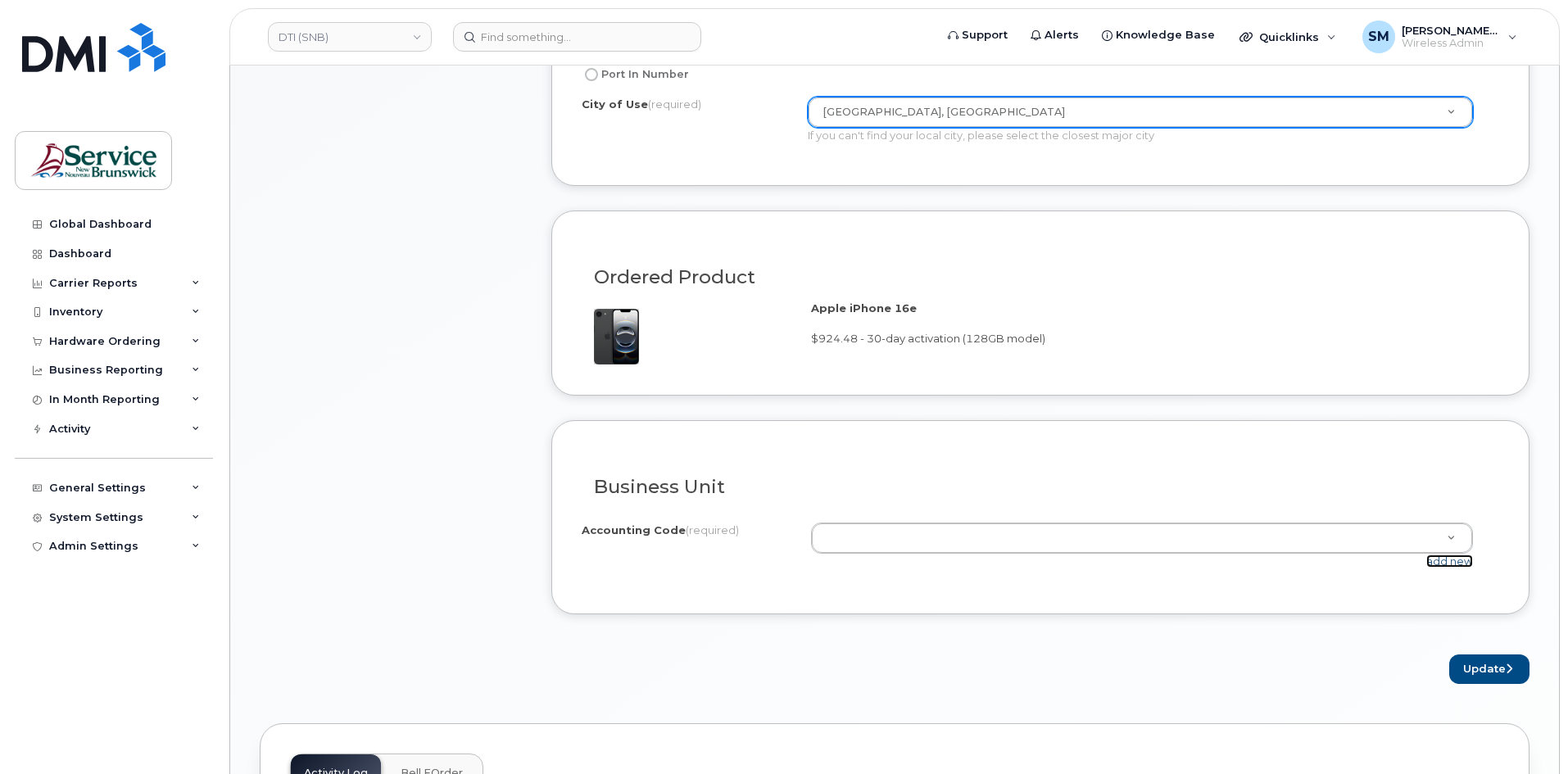
click at [1472, 563] on link "add new" at bounding box center [1450, 561] width 46 height 13
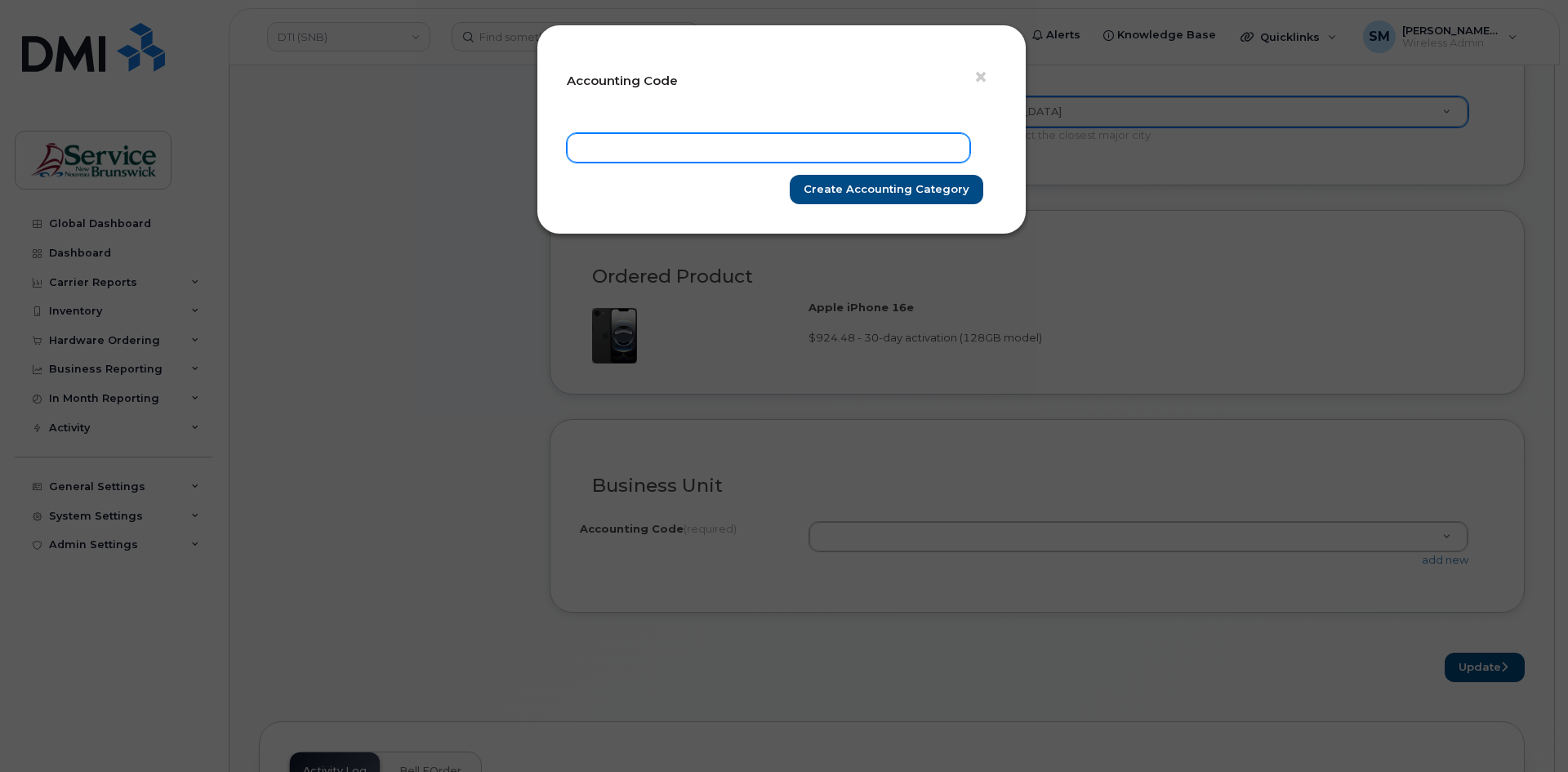
click at [844, 133] on input "text" at bounding box center [769, 148] width 403 height 30
paste input "40.4095.4067.6072.B00B.B00B.BY0DES"
type input "40.4095.4067.6072.B00B.B00B.BY0DES"
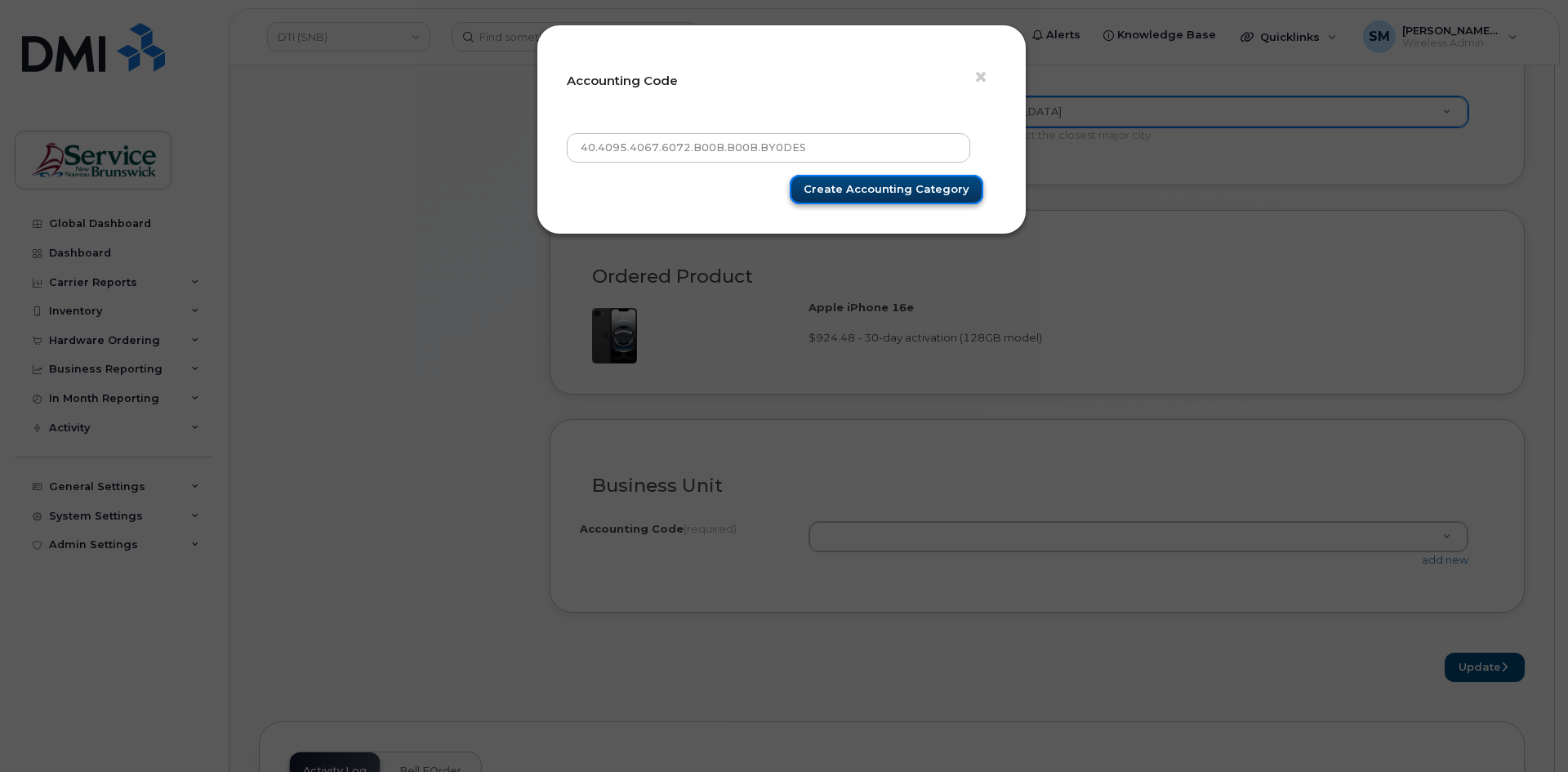
click at [865, 196] on input "Create Accounting category" at bounding box center [887, 190] width 194 height 30
type input "Create Accounting category"
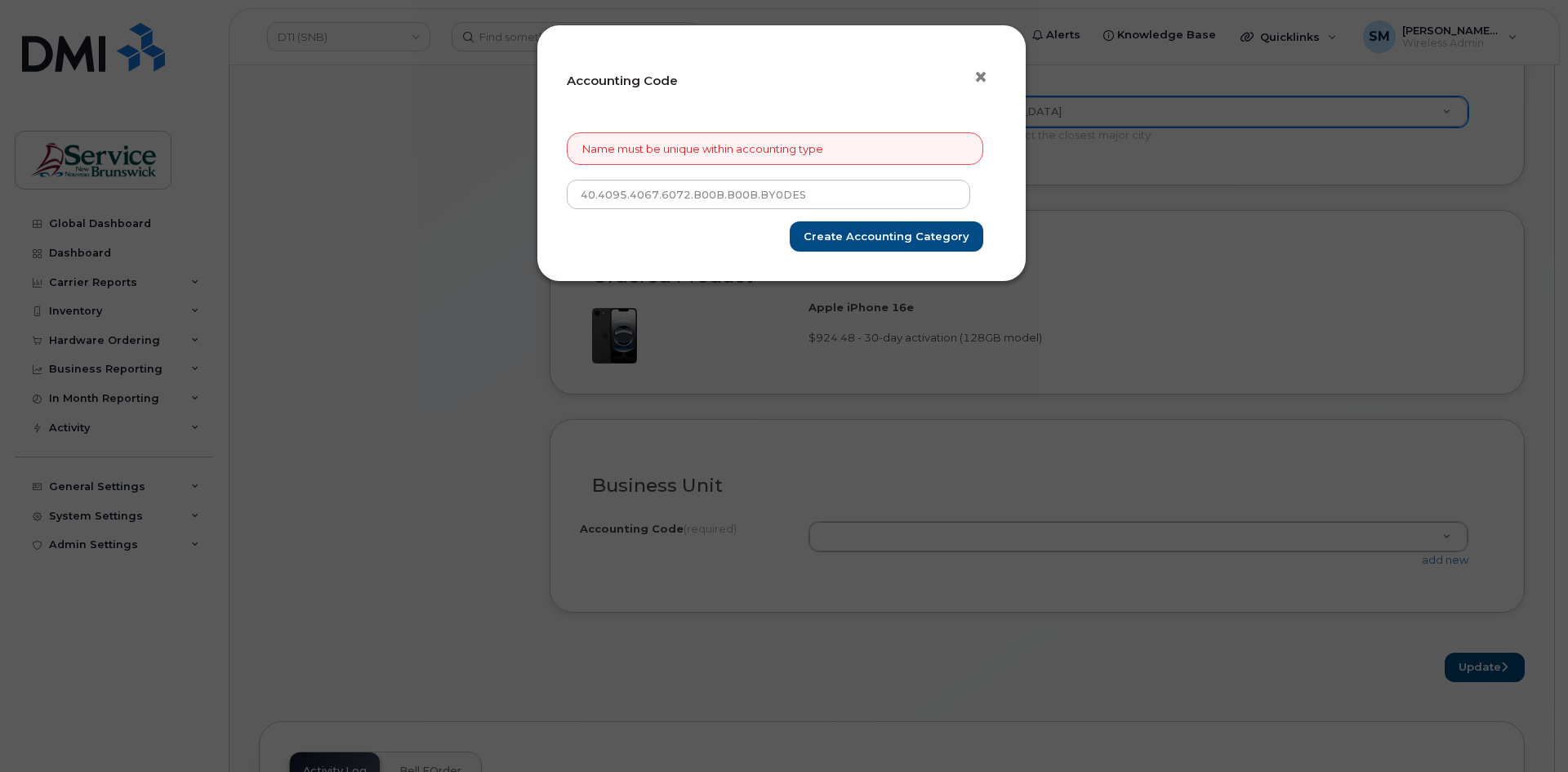
click at [984, 74] on span "×" at bounding box center [980, 77] width 15 height 30
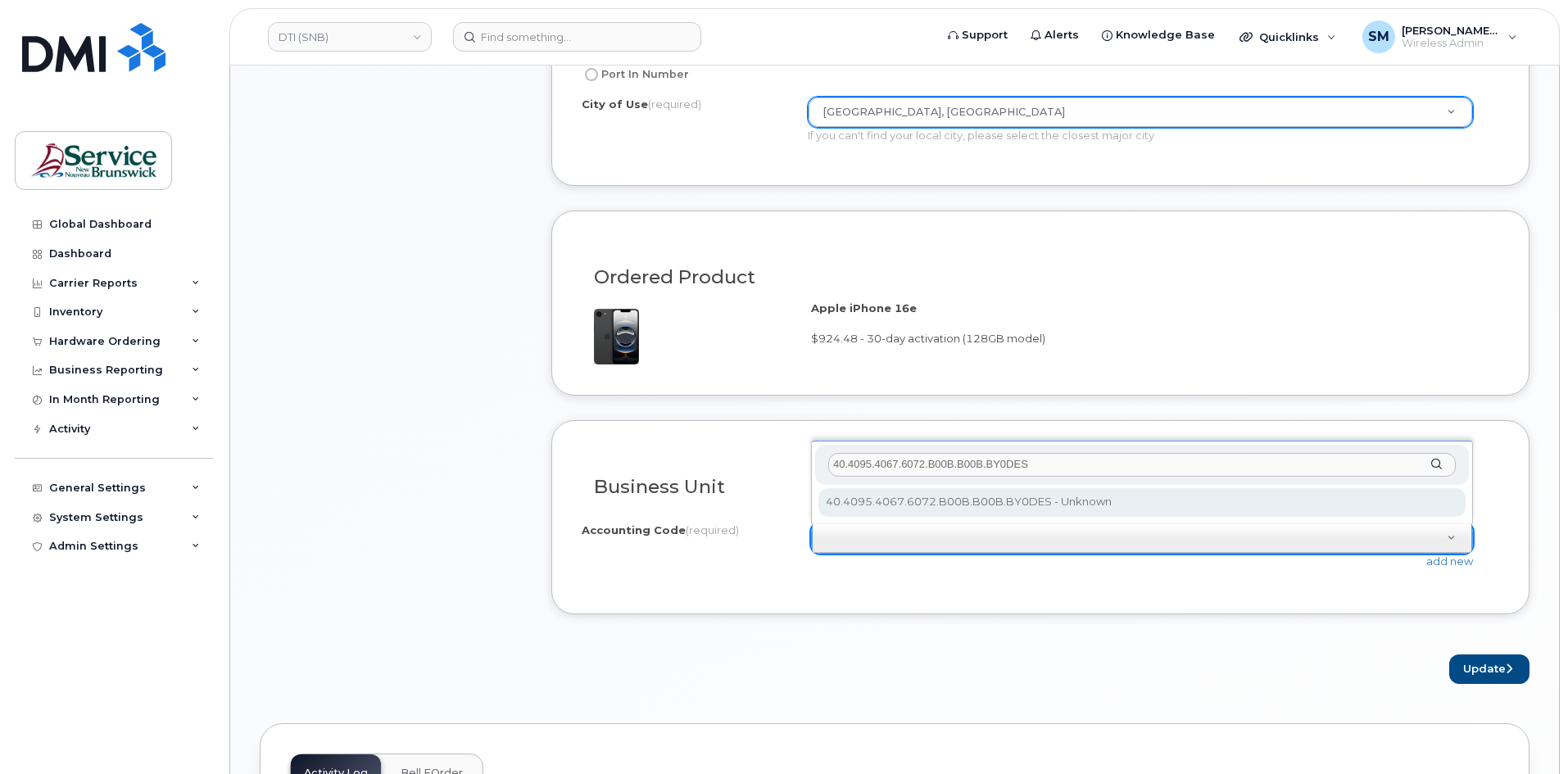
type input "40.4095.4067.6072.B00B.B00B.BY0DES"
select select "40.4095.4067.6072.B00B.B00B.BY0DES"
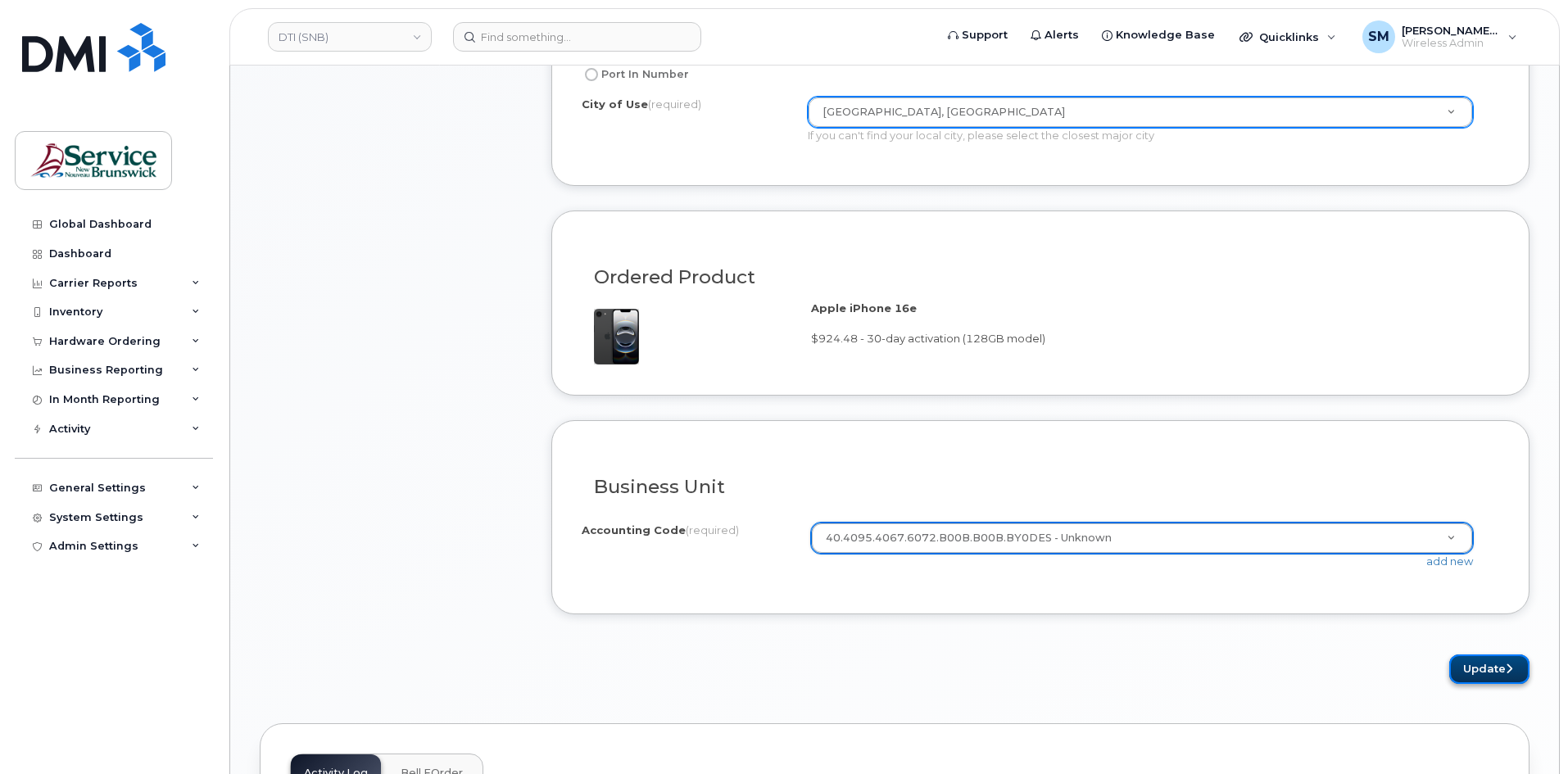
click at [1494, 667] on button "Update" at bounding box center [1489, 669] width 80 height 31
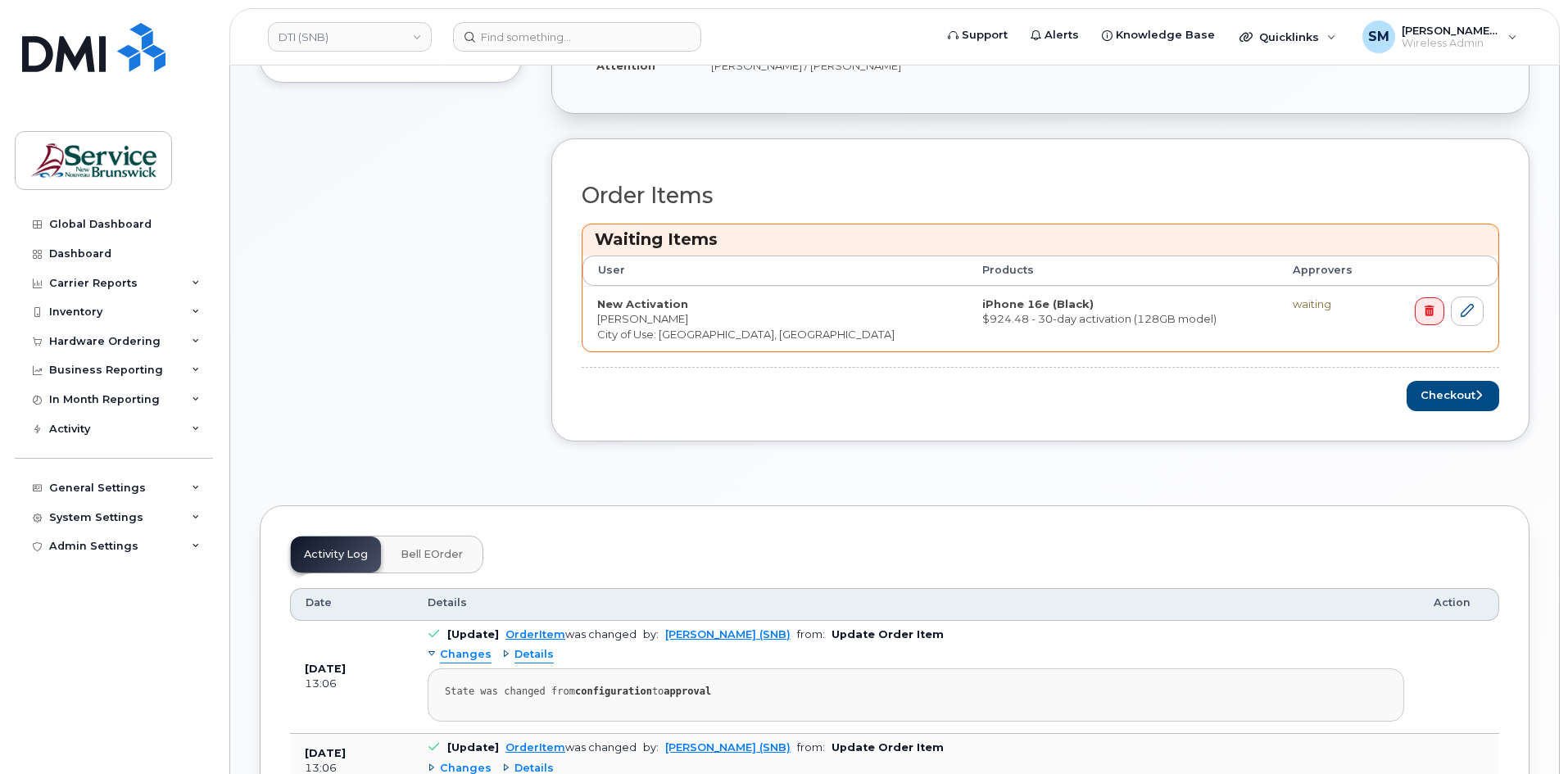
scroll to position [574, 0]
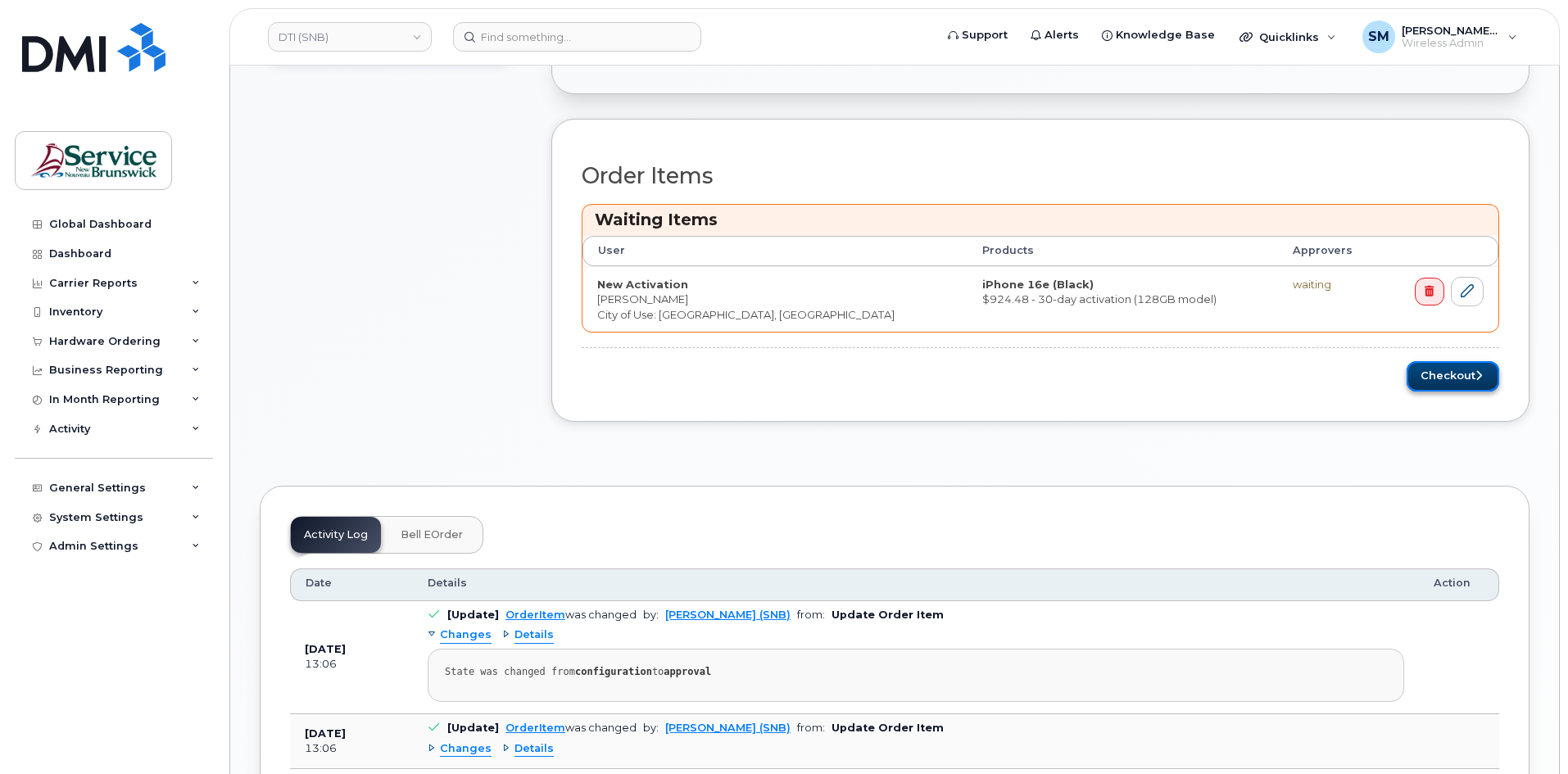
click at [1436, 376] on button "Checkout" at bounding box center [1454, 376] width 93 height 31
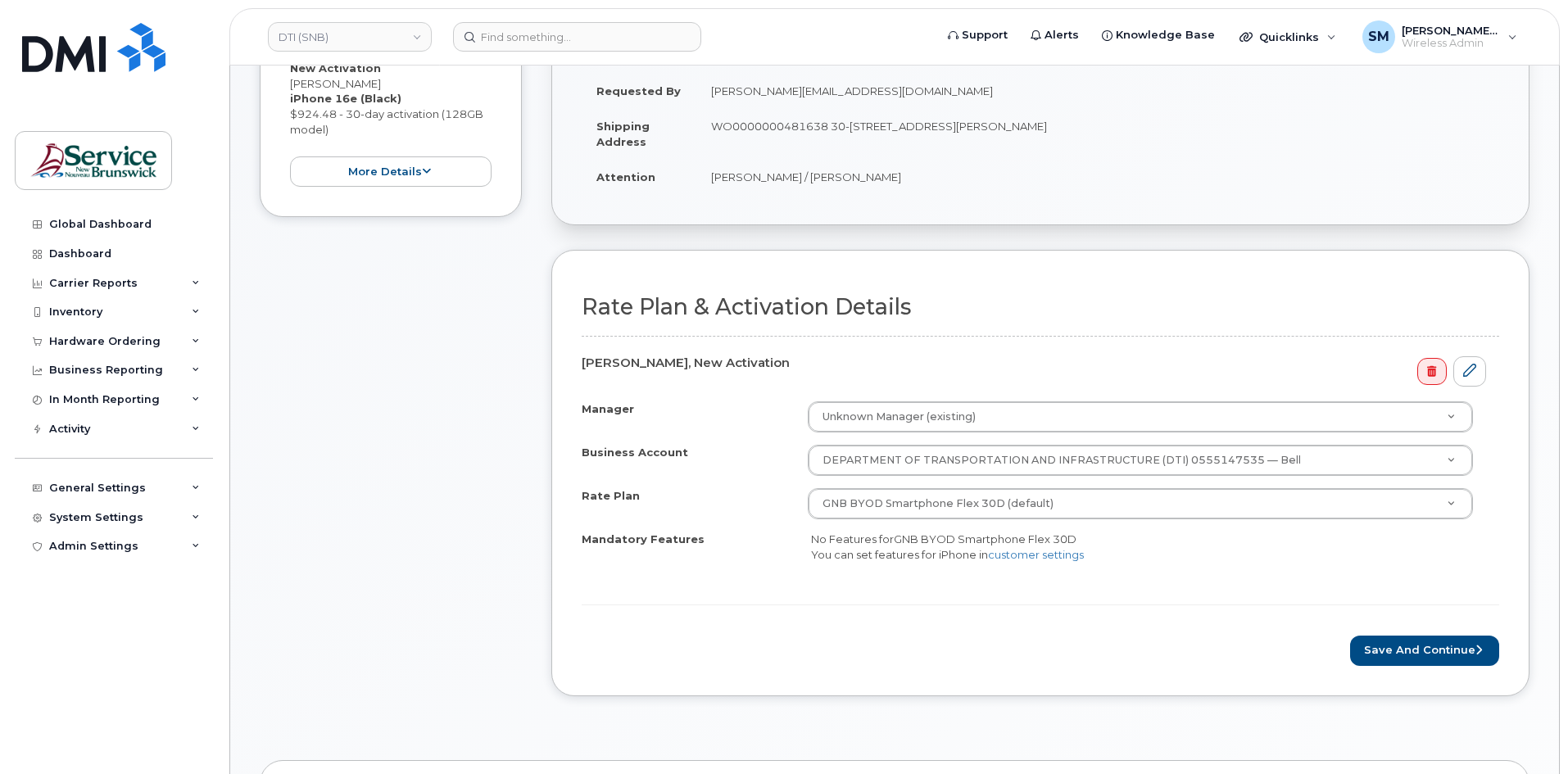
scroll to position [327, 0]
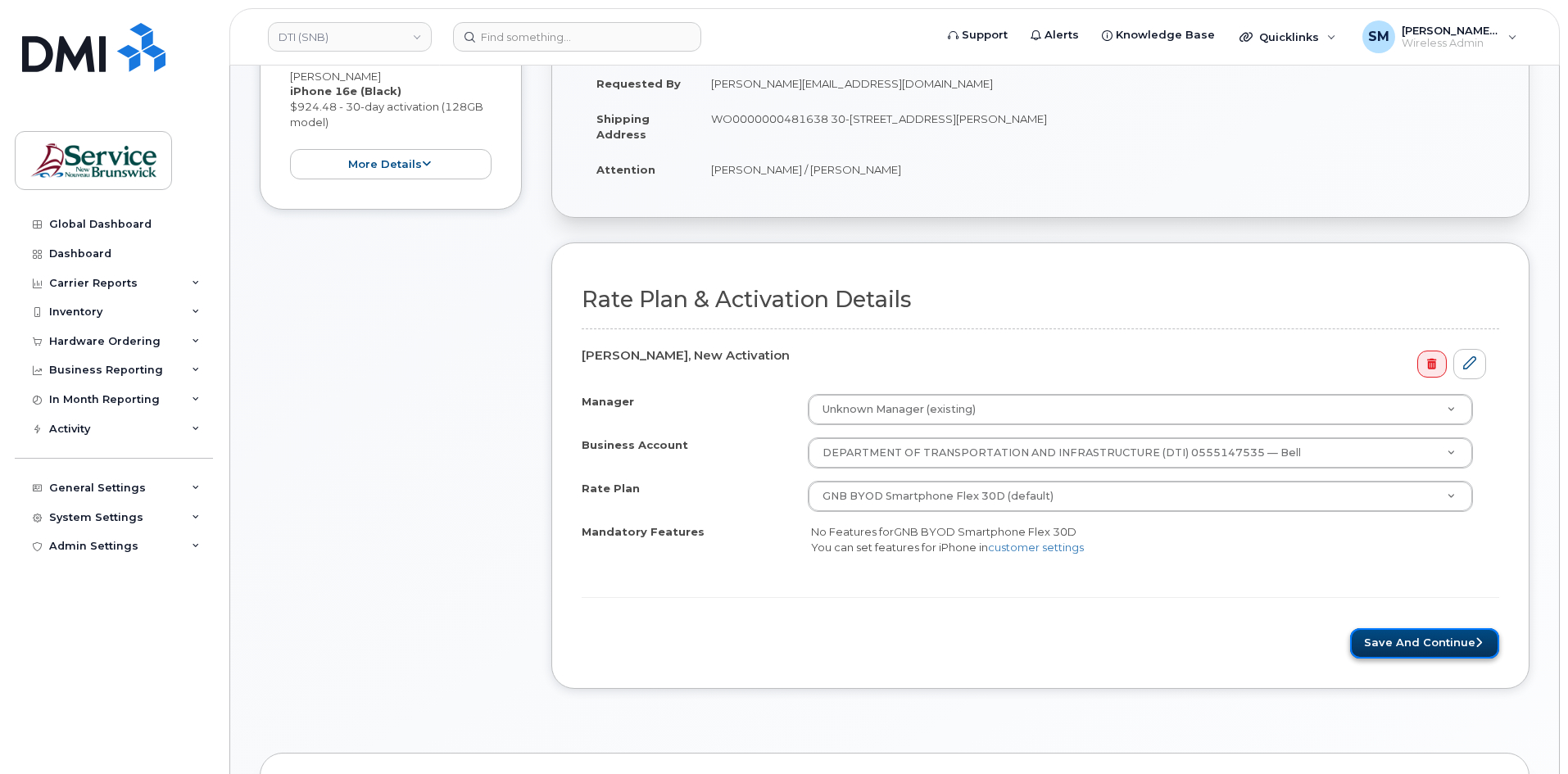
click at [1399, 643] on button "Save and Continue" at bounding box center [1424, 643] width 149 height 31
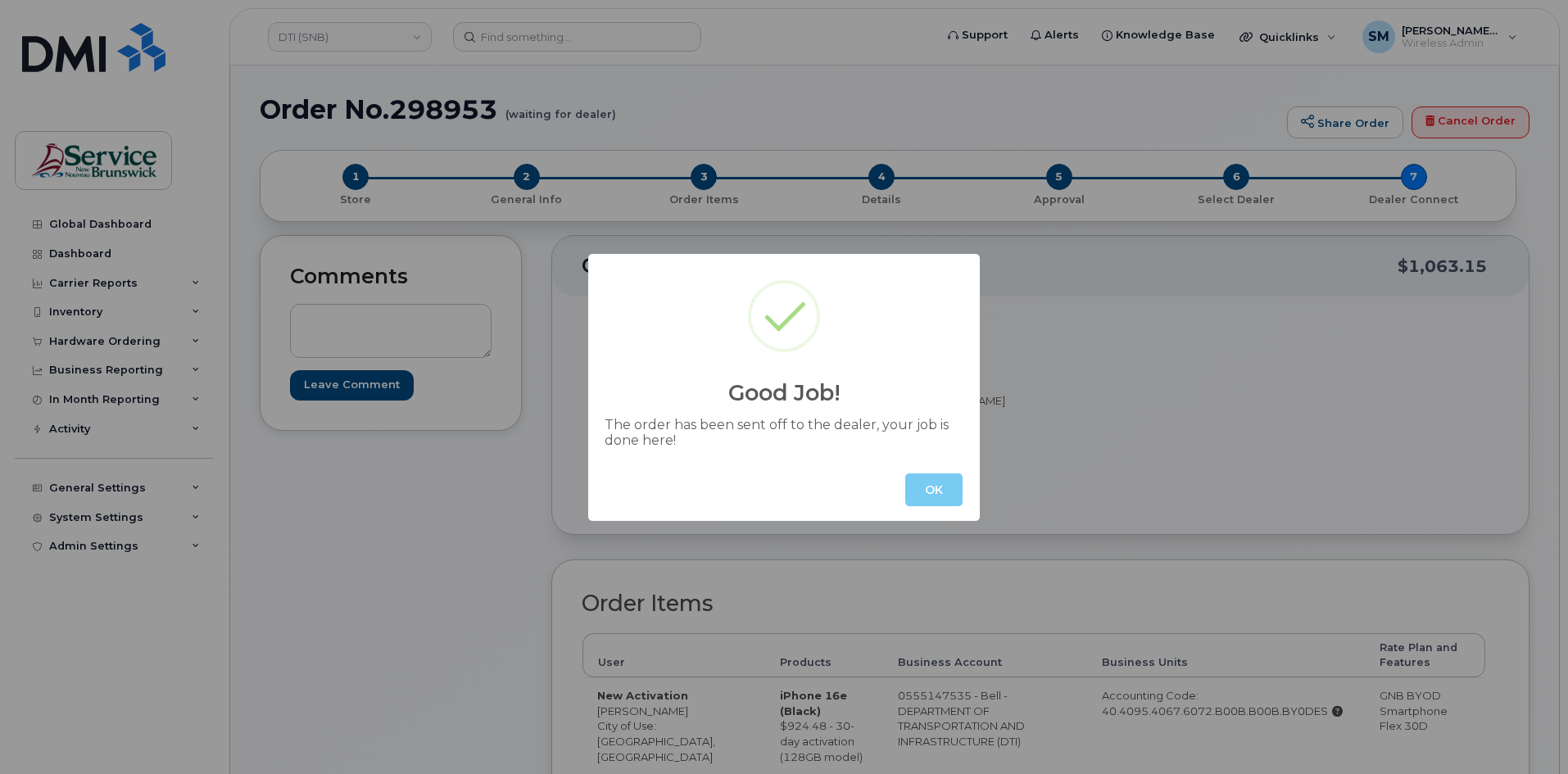
click at [925, 485] on button "OK" at bounding box center [934, 489] width 57 height 33
